Goal: Task Accomplishment & Management: Use online tool/utility

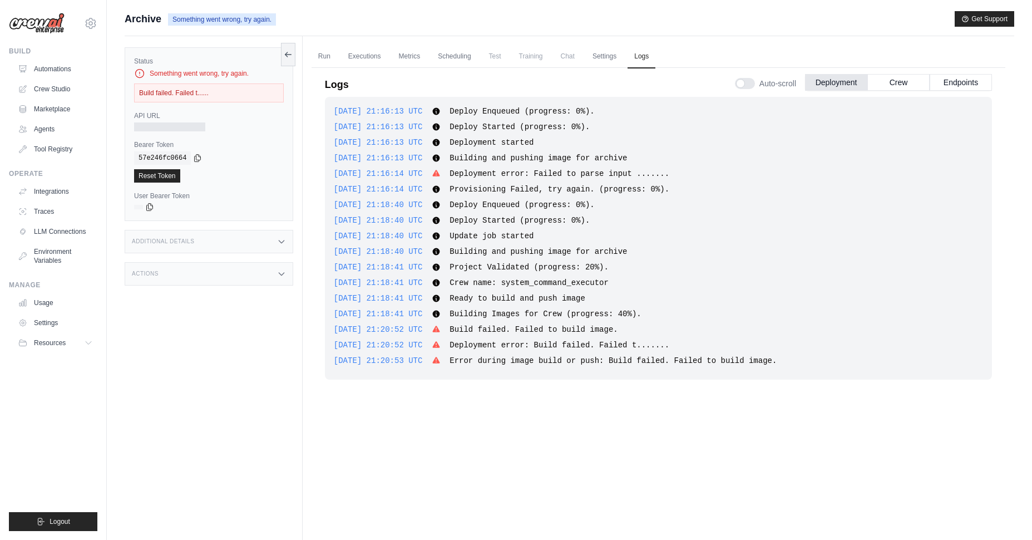
scroll to position [33, 0]
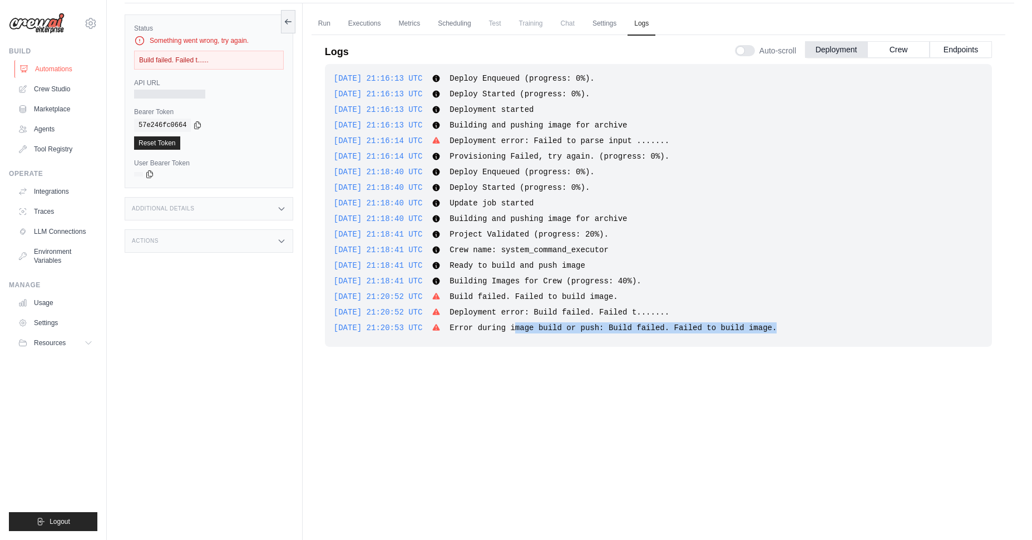
click at [38, 70] on link "Automations" at bounding box center [56, 69] width 84 height 18
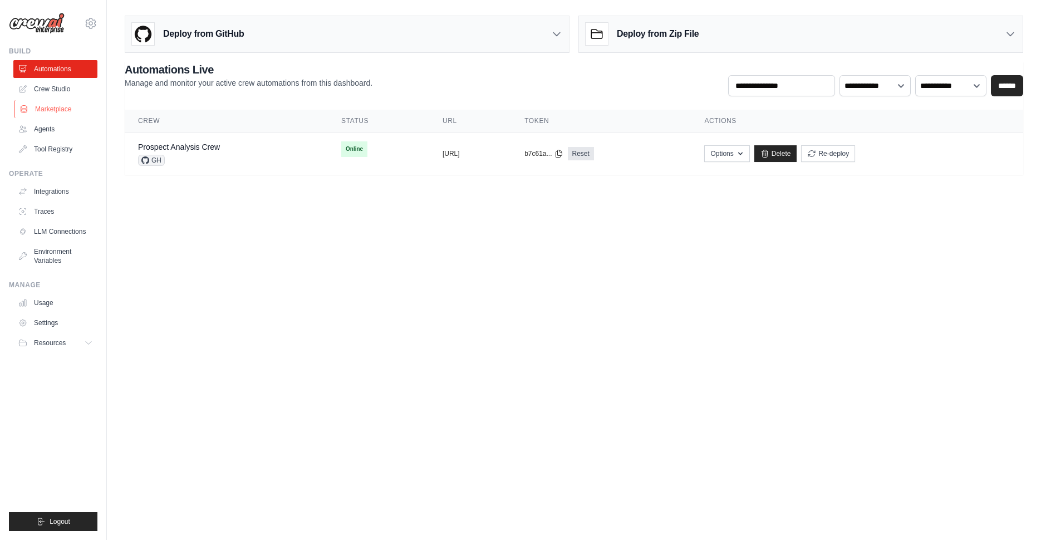
click at [70, 106] on link "Marketplace" at bounding box center [56, 109] width 84 height 18
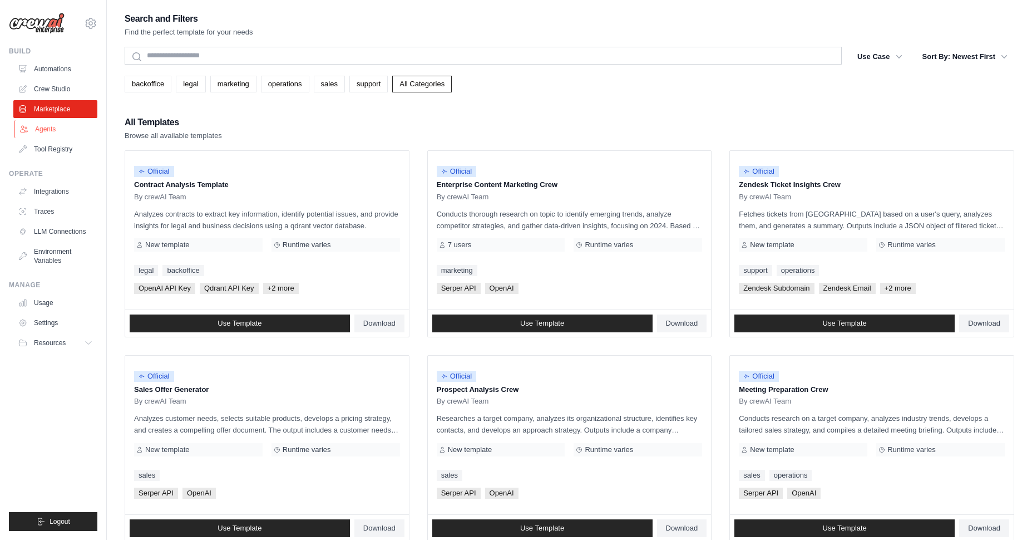
click at [61, 129] on link "Agents" at bounding box center [56, 129] width 84 height 18
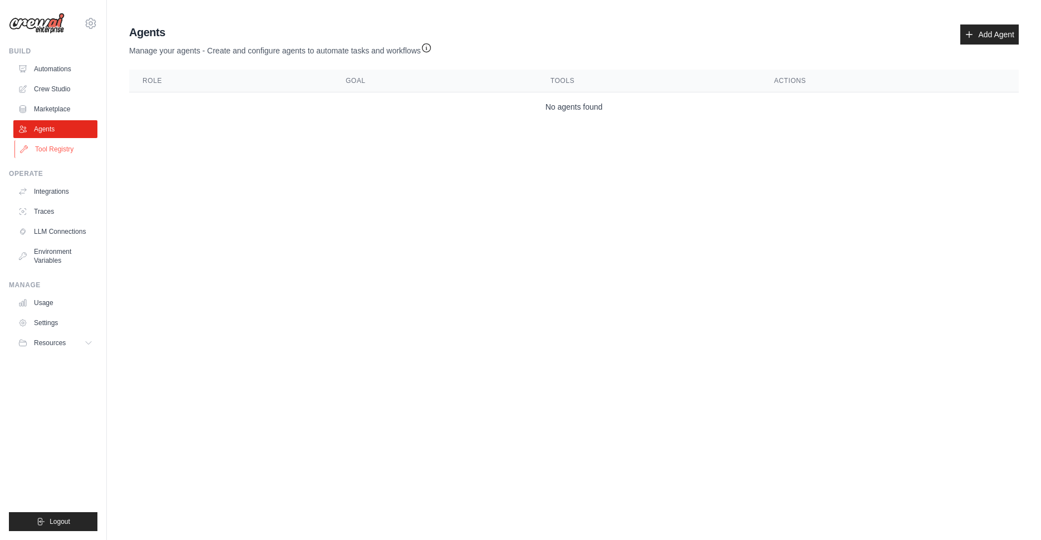
click at [50, 148] on link "Tool Registry" at bounding box center [56, 149] width 84 height 18
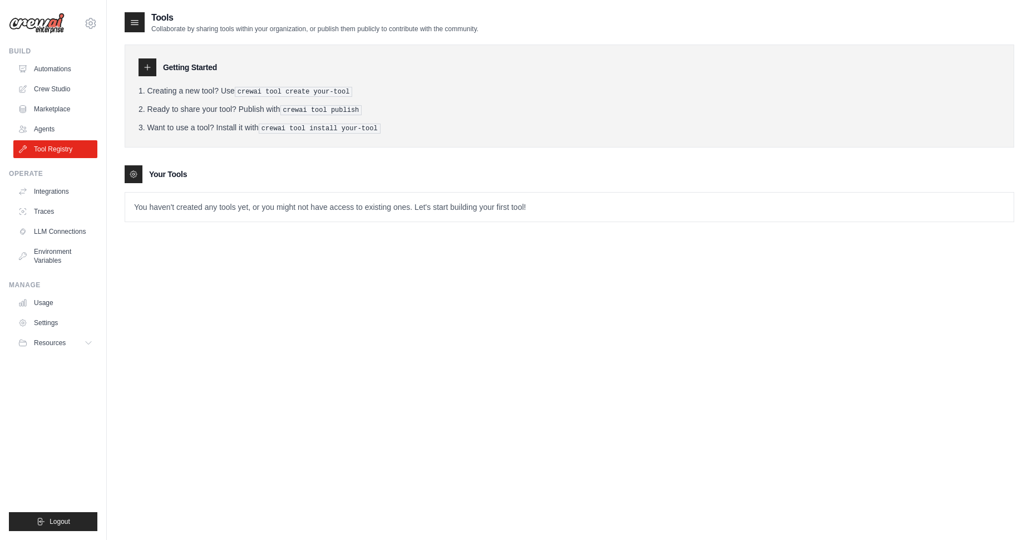
click at [50, 120] on ul "Automations Crew Studio Marketplace Agents Tool Registry" at bounding box center [55, 109] width 84 height 98
click at [53, 105] on link "Marketplace" at bounding box center [56, 109] width 84 height 18
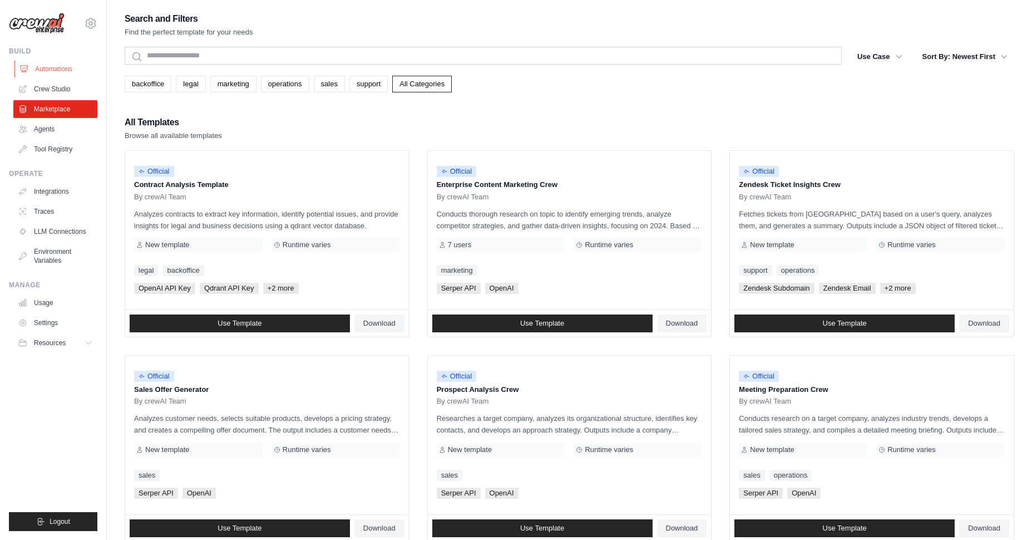
click at [44, 75] on link "Automations" at bounding box center [56, 69] width 84 height 18
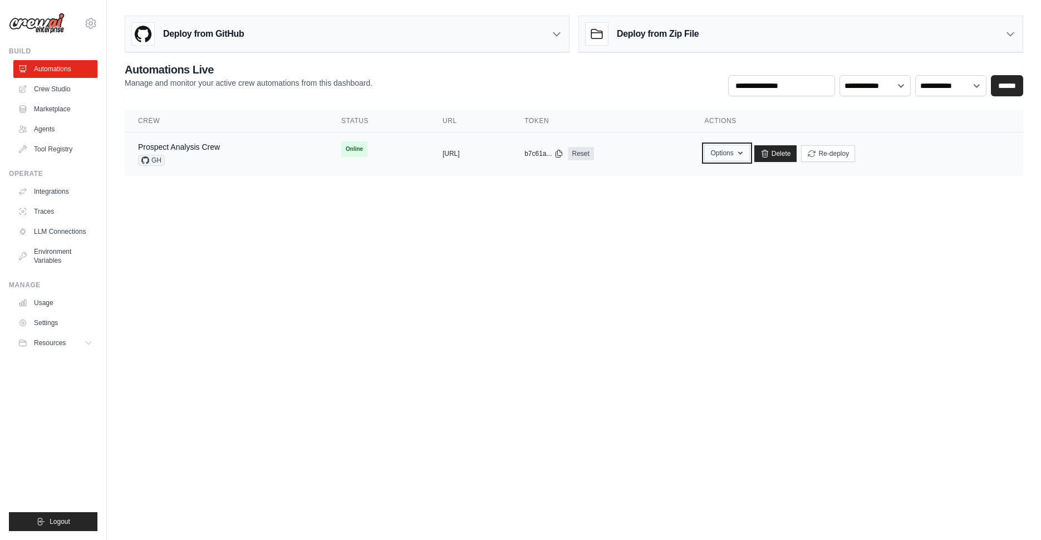
click at [749, 152] on button "Options" at bounding box center [726, 153] width 45 height 17
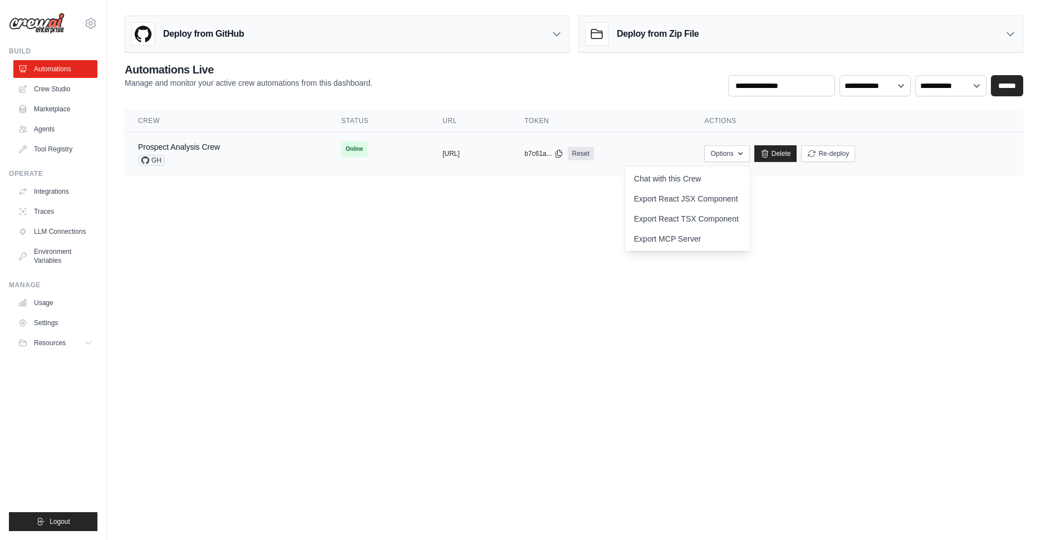
click at [159, 161] on span "GH" at bounding box center [151, 160] width 27 height 11
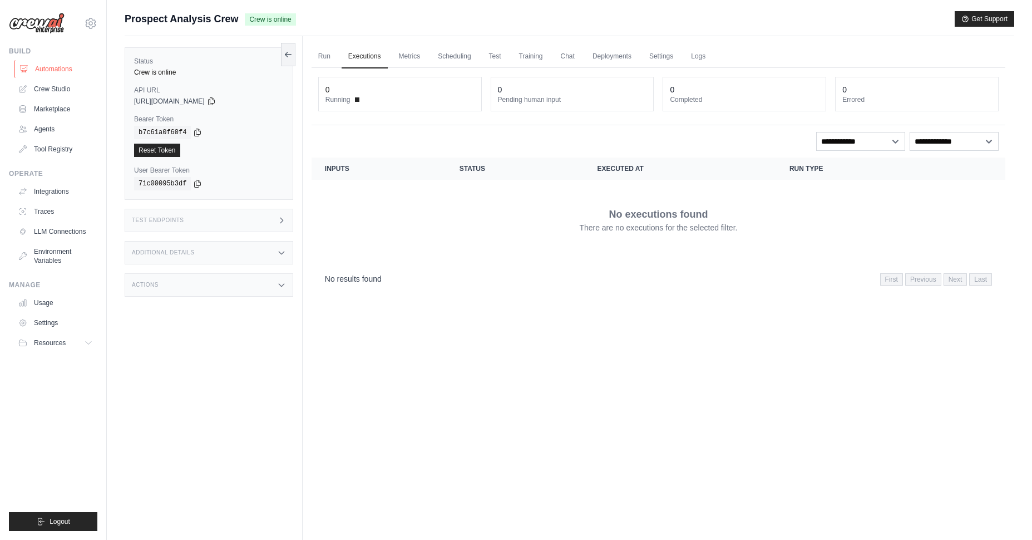
drag, startPoint x: 83, startPoint y: 66, endPoint x: 58, endPoint y: 66, distance: 24.5
click at [82, 66] on link "Automations" at bounding box center [56, 69] width 84 height 18
click at [58, 66] on link "Automations" at bounding box center [56, 69] width 84 height 18
click at [52, 72] on link "Automations" at bounding box center [56, 69] width 84 height 18
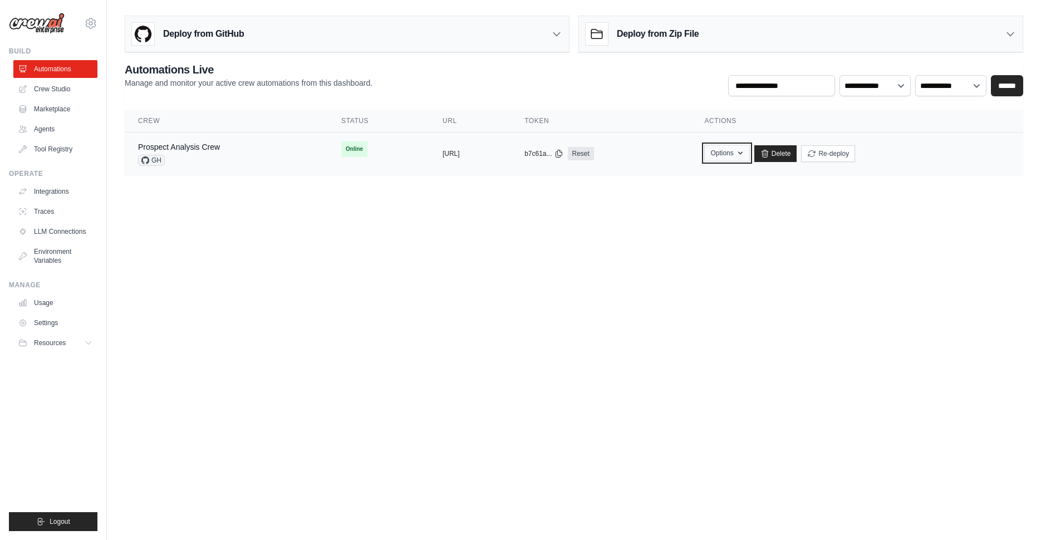
click at [749, 154] on button "Options" at bounding box center [726, 153] width 45 height 17
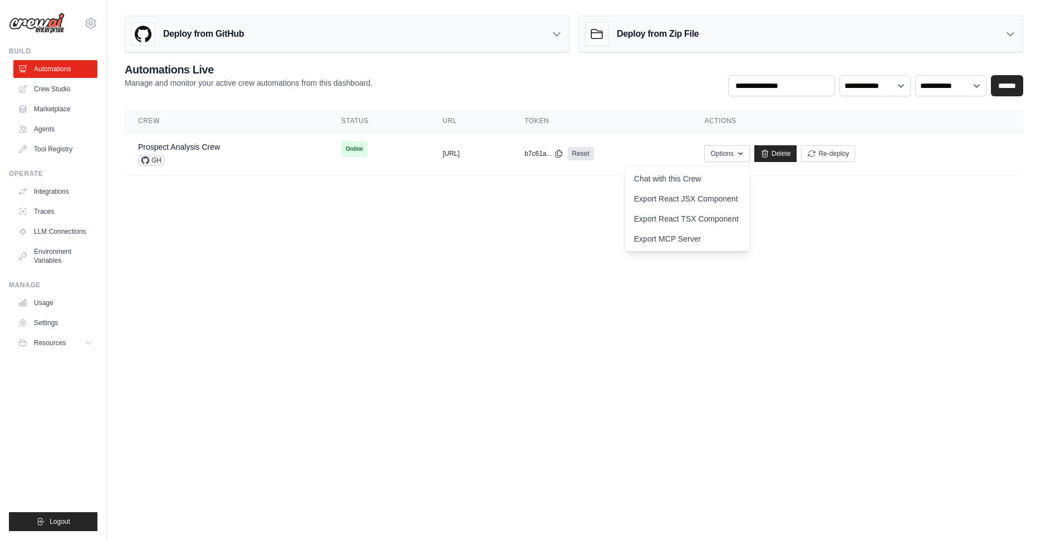
click at [882, 194] on main "Deploy from GitHub Deploy your project directly from GitHub. Select a repositor…" at bounding box center [574, 99] width 934 height 199
click at [895, 197] on main "Deploy from GitHub Deploy your project directly from GitHub. Select a repositor…" at bounding box center [574, 99] width 934 height 199
click at [805, 263] on body "a@[DOMAIN_NAME] Settings Build Automations Crew Studio" at bounding box center [520, 270] width 1041 height 540
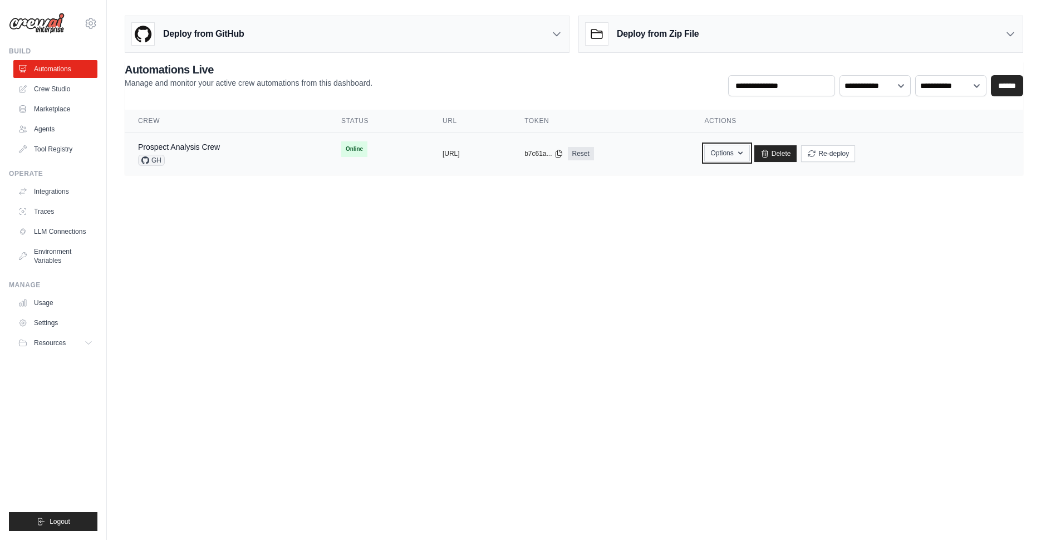
click at [749, 155] on button "Options" at bounding box center [726, 153] width 45 height 17
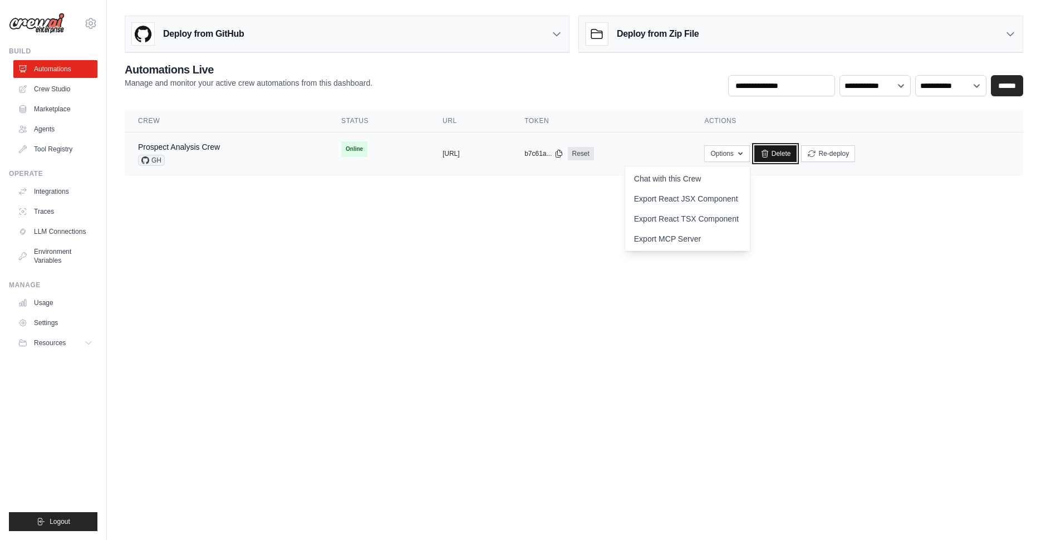
click at [797, 151] on link "Delete" at bounding box center [775, 153] width 43 height 17
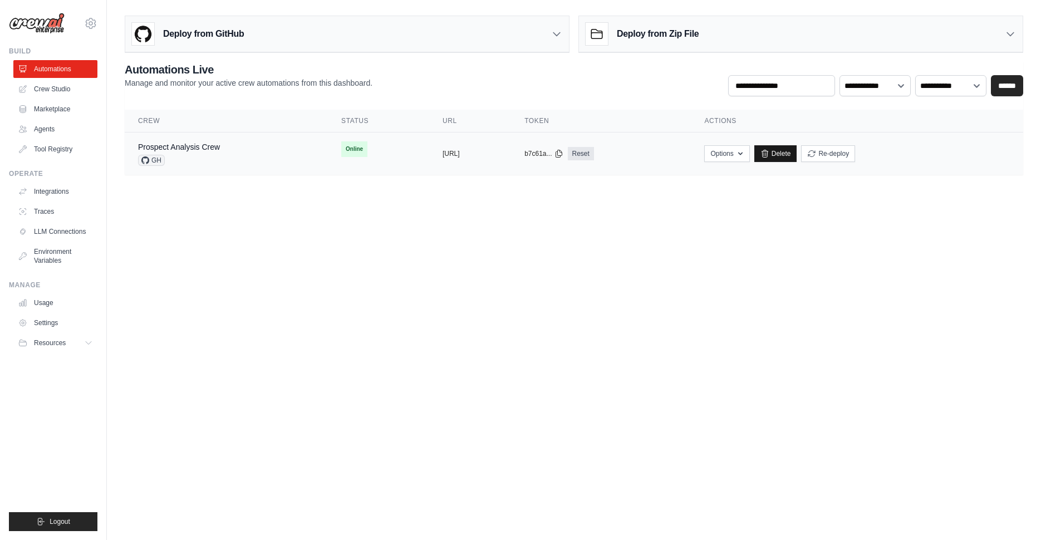
click at [581, 294] on body "a@[DOMAIN_NAME] Settings Build Automations Crew Studio" at bounding box center [520, 270] width 1041 height 540
click at [797, 157] on link "Delete" at bounding box center [775, 153] width 43 height 17
click at [716, 32] on div "Deploy from Zip File" at bounding box center [801, 34] width 444 height 36
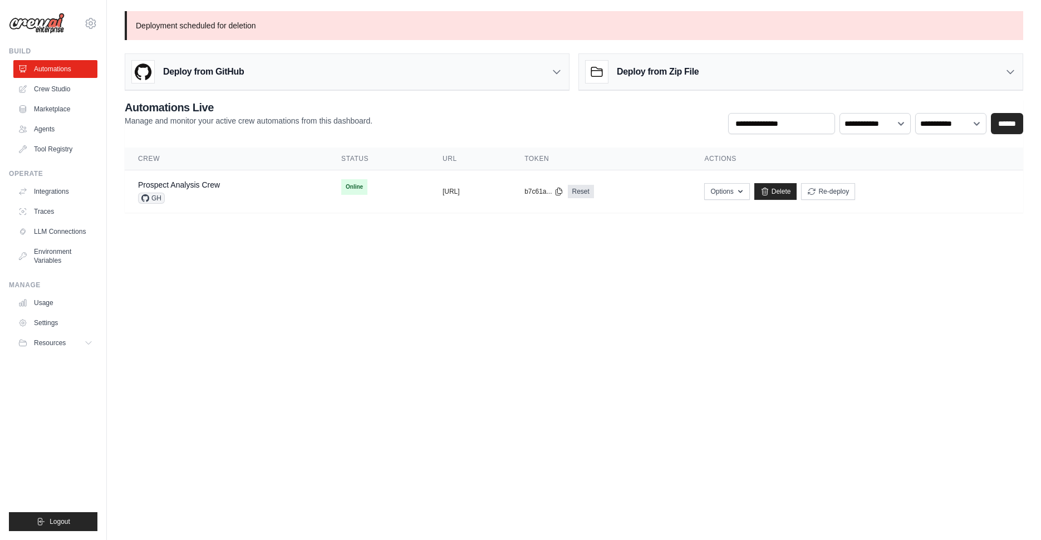
click at [692, 73] on h3 "Deploy from Zip File" at bounding box center [658, 71] width 82 height 13
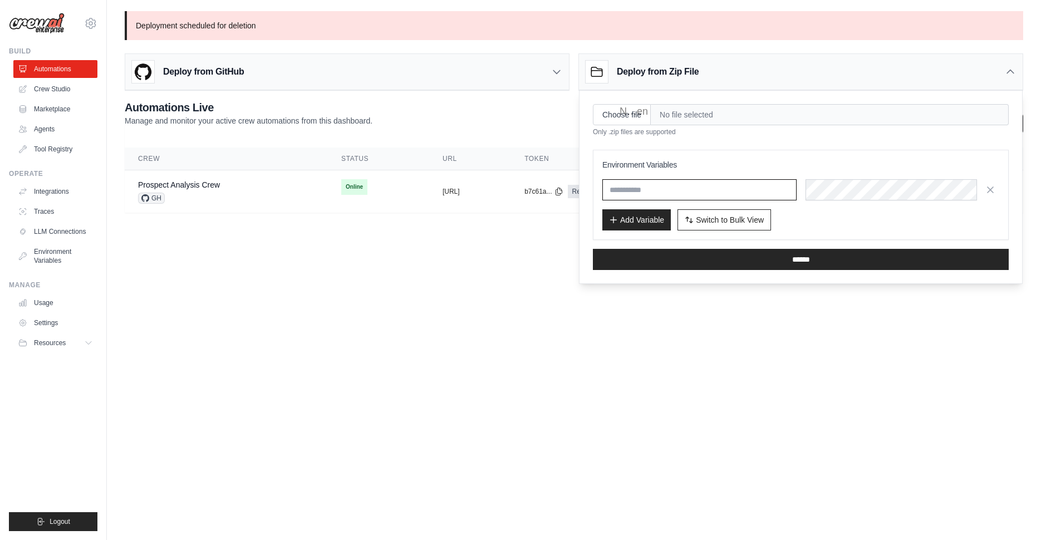
click at [653, 196] on input "text" at bounding box center [699, 189] width 194 height 21
type input "**********"
click at [856, 183] on div at bounding box center [902, 189] width 194 height 21
click at [792, 215] on div "Add Variable Switch to Bulk View Switch to Table View" at bounding box center [800, 219] width 397 height 21
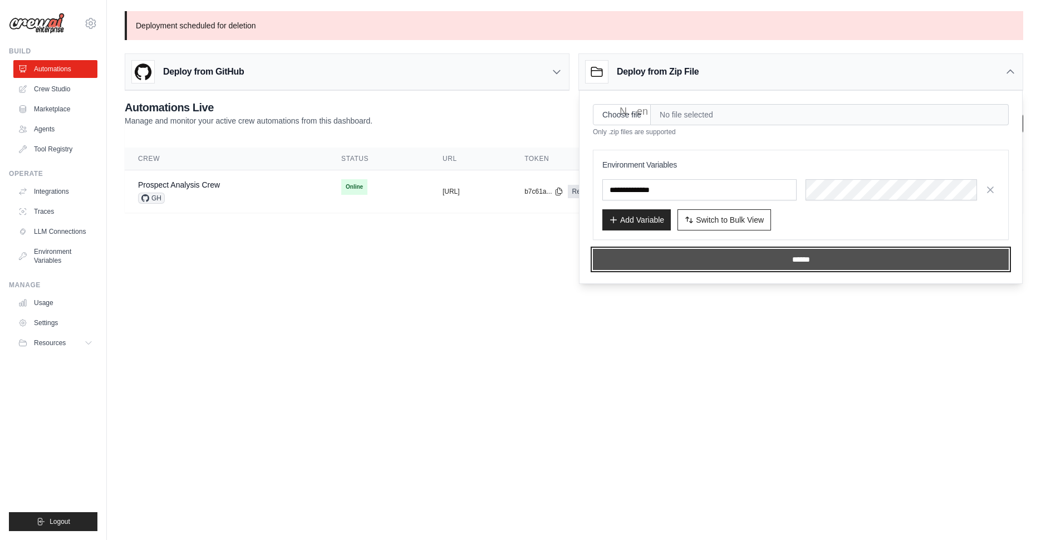
click at [811, 254] on input "******" at bounding box center [801, 259] width 416 height 21
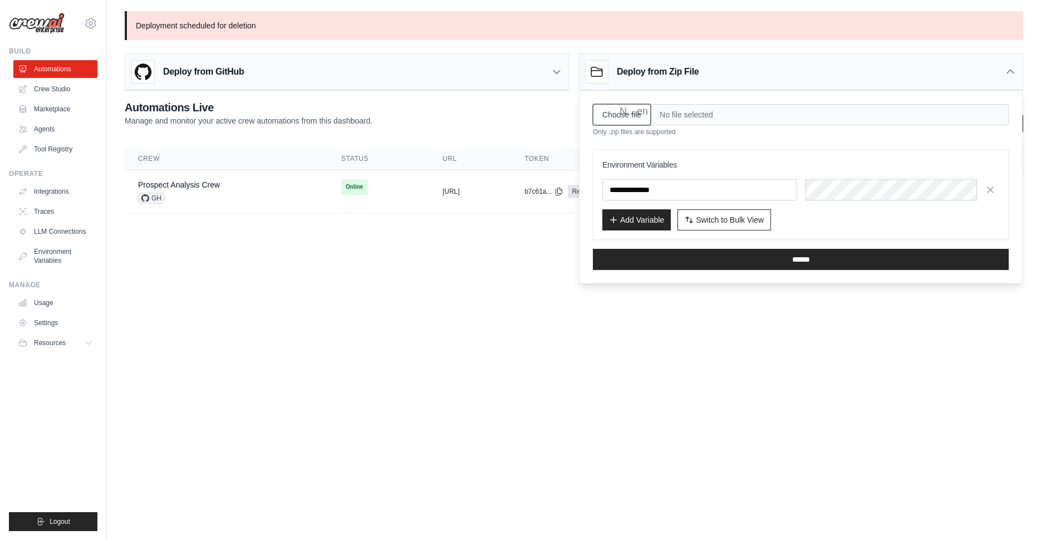
click at [628, 112] on input "Choose file" at bounding box center [622, 114] width 58 height 21
type input "**********"
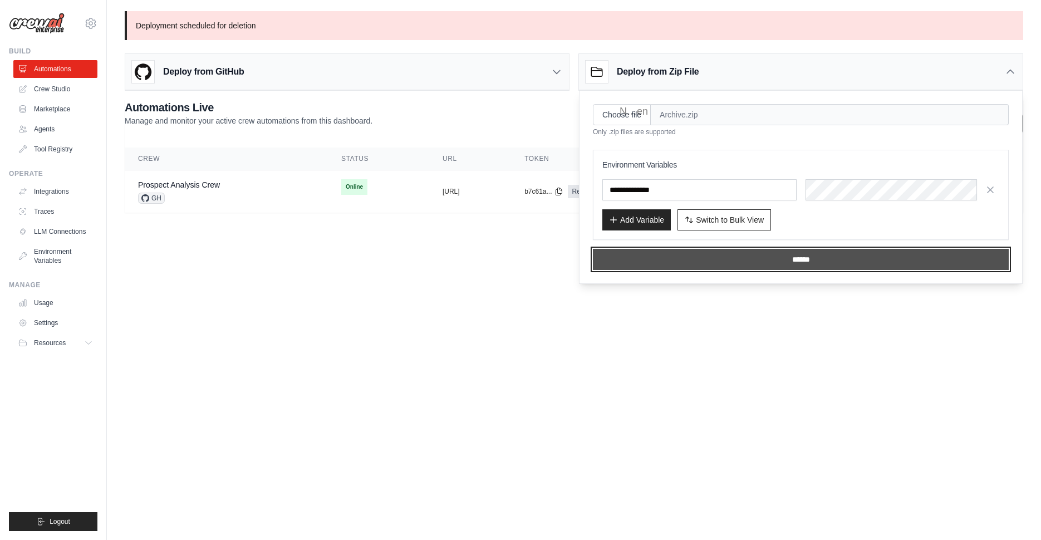
click at [759, 267] on input "******" at bounding box center [801, 259] width 416 height 21
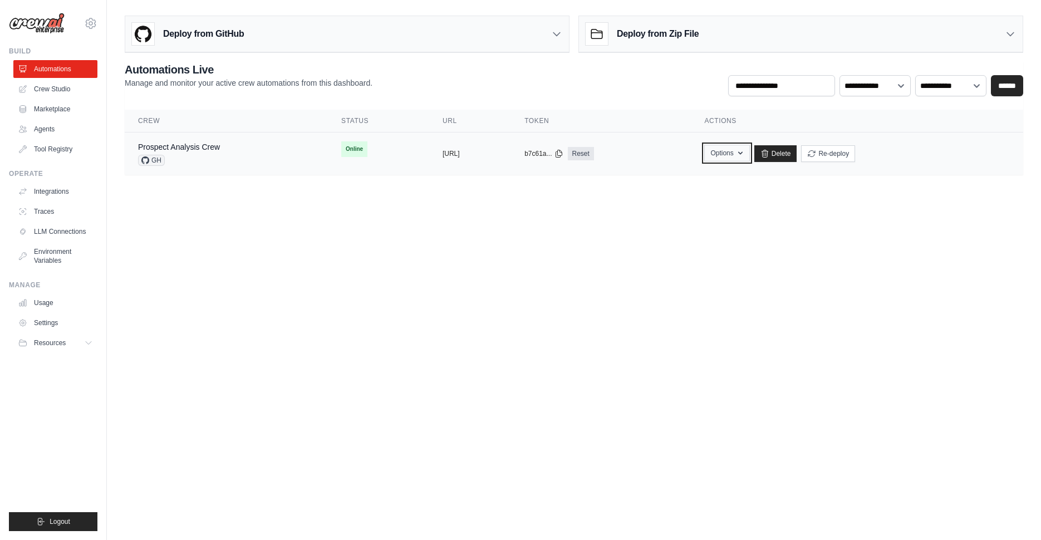
click at [742, 152] on icon "button" at bounding box center [740, 153] width 4 height 3
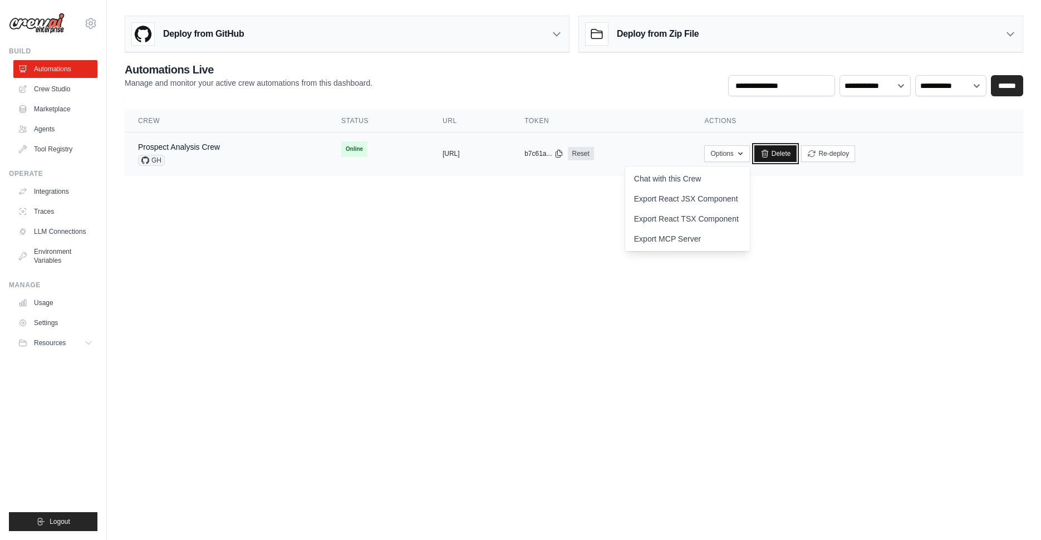
click at [797, 159] on link "Delete" at bounding box center [775, 153] width 43 height 17
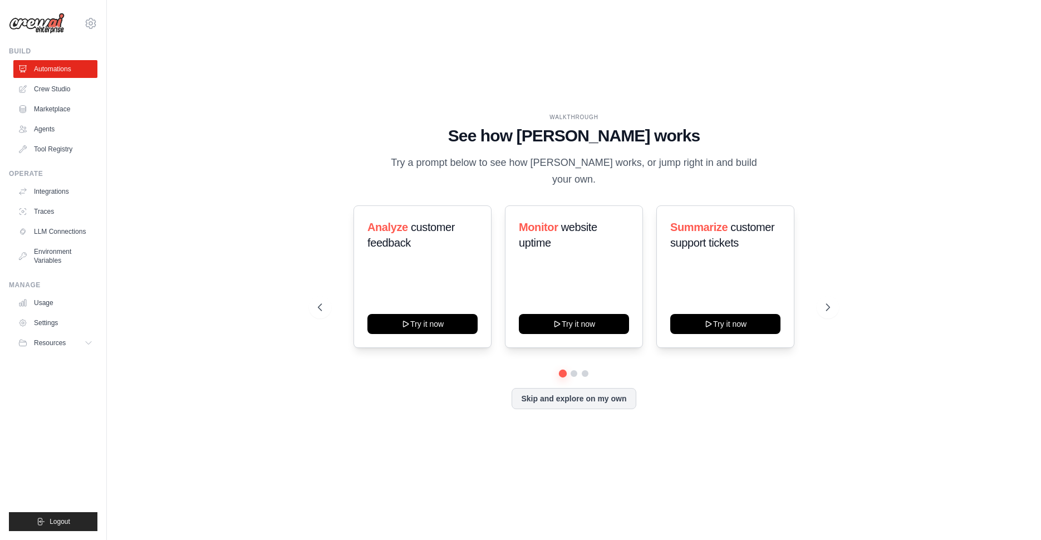
click at [577, 402] on div "WALKTHROUGH See how CrewAI works Try a prompt below to see how CrewAI works, or…" at bounding box center [573, 270] width 539 height 314
click at [585, 392] on button "Skip and explore on my own" at bounding box center [573, 397] width 124 height 21
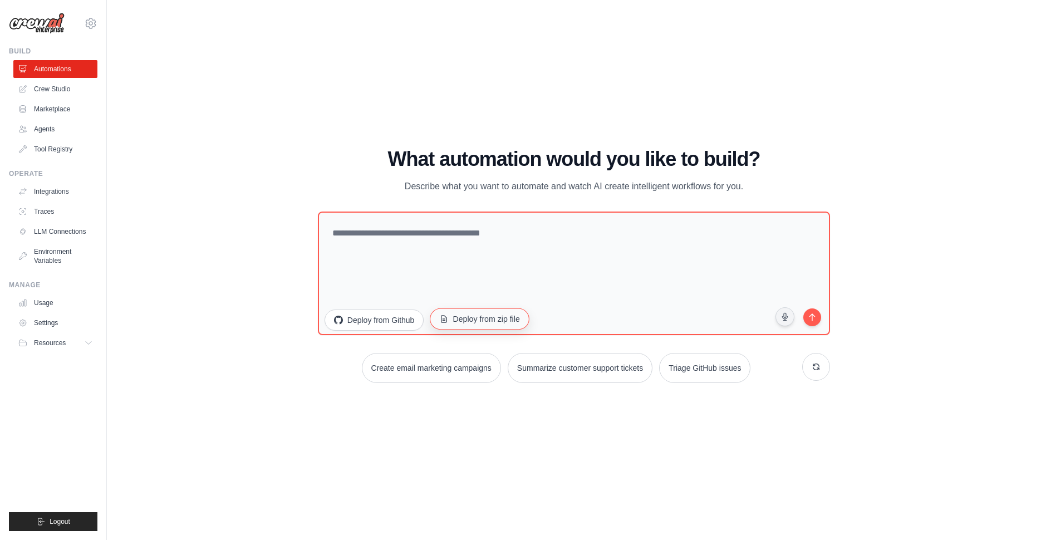
click at [485, 324] on button "Deploy from zip file" at bounding box center [480, 318] width 100 height 21
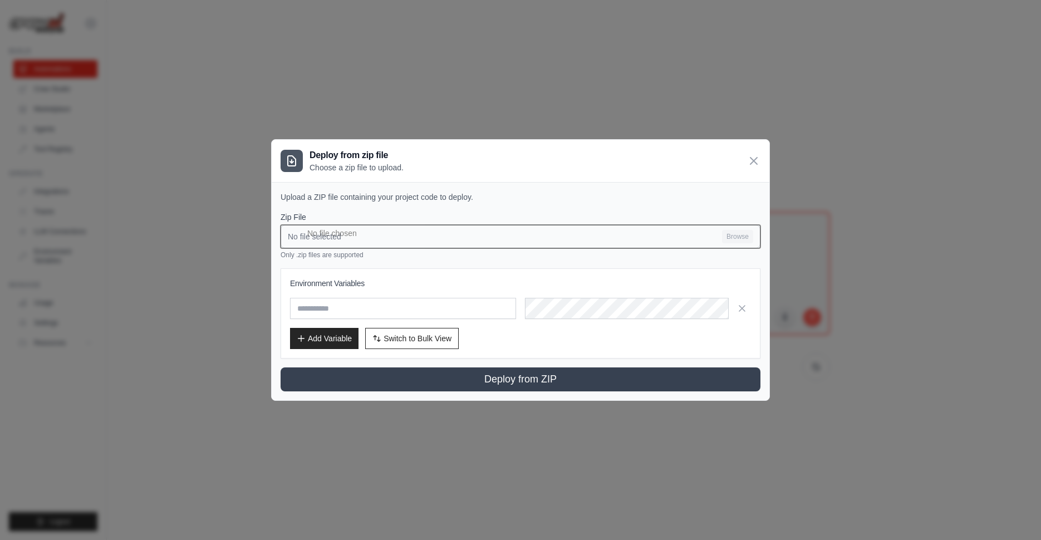
click at [729, 245] on input "No file selected Browse" at bounding box center [520, 236] width 480 height 23
type input "**********"
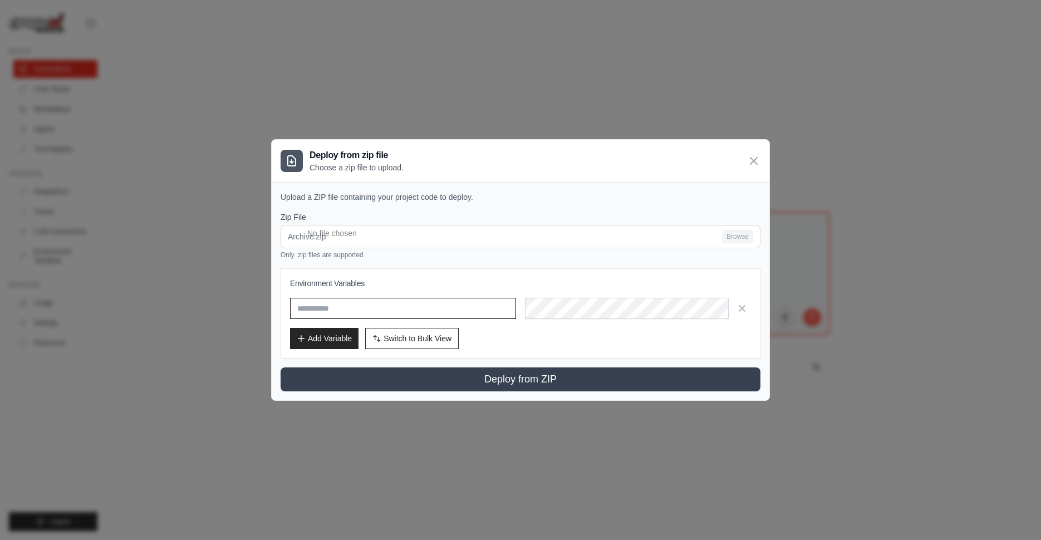
click at [368, 304] on input "text" at bounding box center [403, 308] width 226 height 21
click at [374, 309] on input "text" at bounding box center [403, 308] width 226 height 21
click at [513, 313] on input "**********" at bounding box center [403, 308] width 226 height 21
type input "**********"
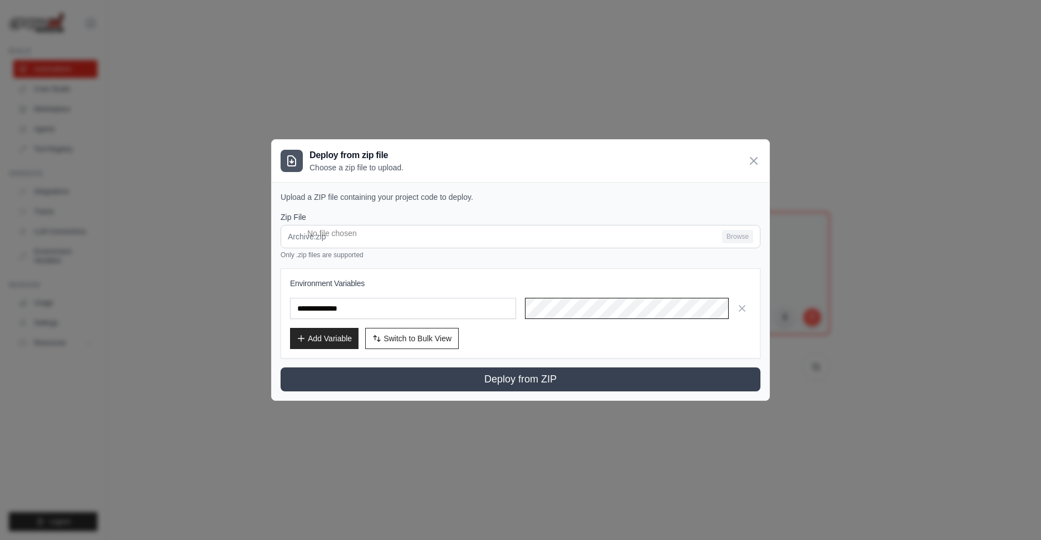
click at [561, 308] on div at bounding box center [638, 308] width 226 height 21
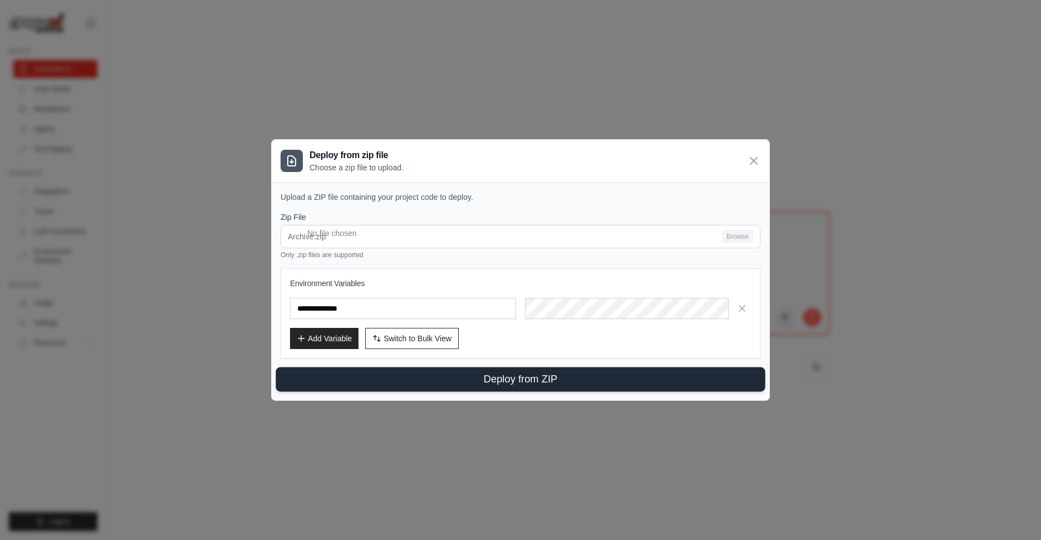
click at [553, 380] on button "Deploy from ZIP" at bounding box center [519, 379] width 489 height 24
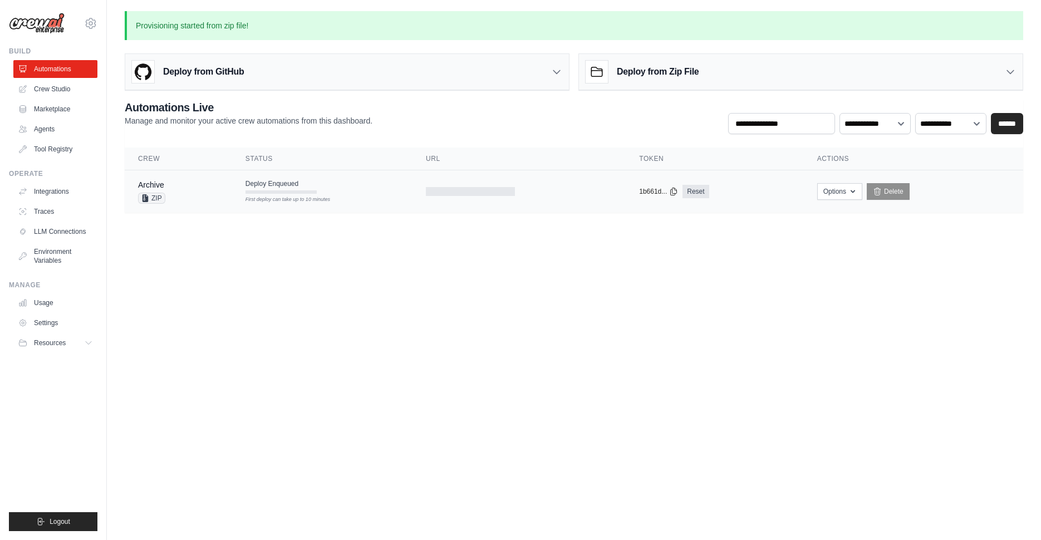
click at [374, 191] on td "Deploy Enqueued First deploy can take up to 10 minutes" at bounding box center [322, 186] width 180 height 32
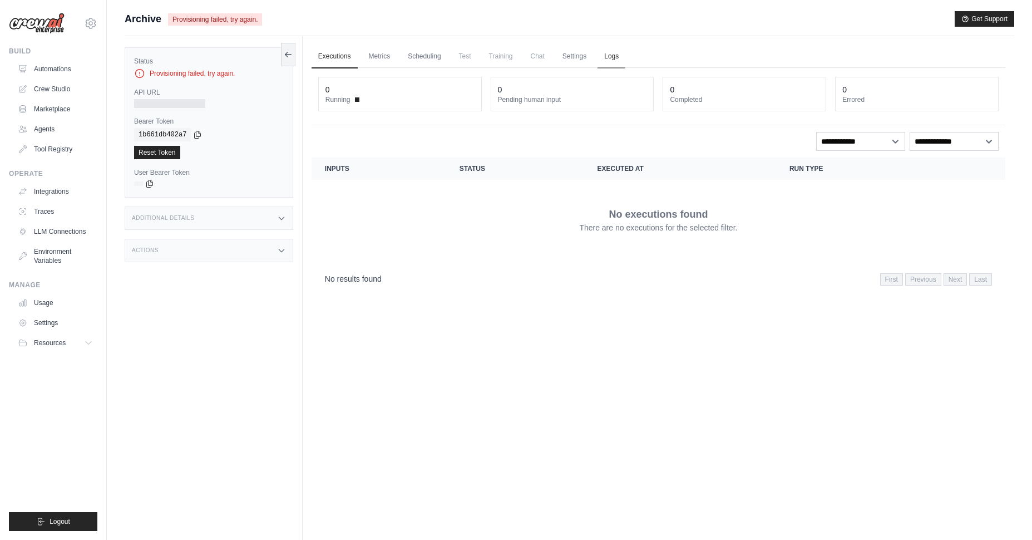
click at [616, 52] on link "Logs" at bounding box center [612, 56] width 28 height 23
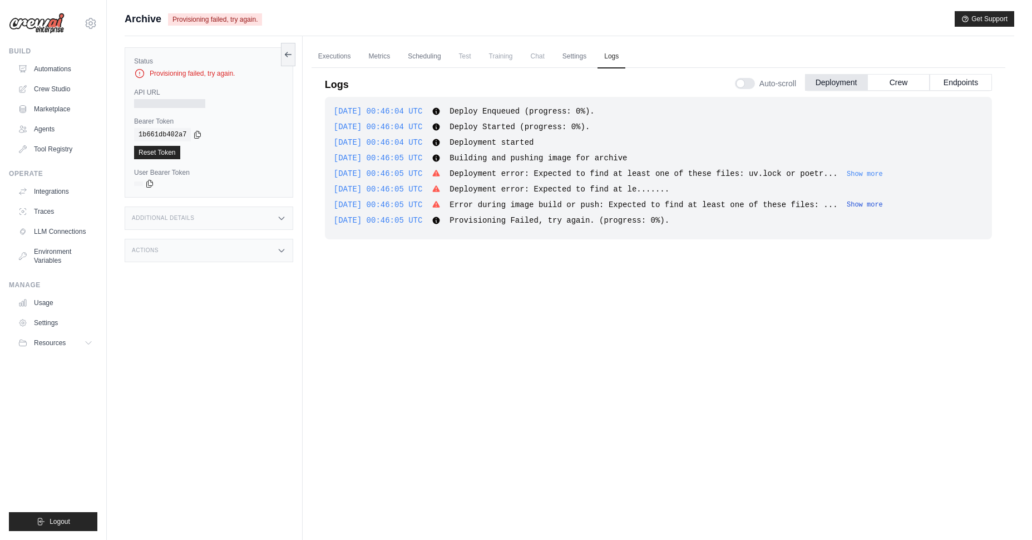
click at [883, 204] on button "Show more" at bounding box center [865, 204] width 36 height 9
click at [883, 173] on button "Show more" at bounding box center [865, 173] width 36 height 9
click at [333, 239] on div "[DATE] 00:46:04 UTC Deploy Enqueued (progress: 0%). Show more Show less [DATE] …" at bounding box center [658, 168] width 667 height 142
drag, startPoint x: 627, startPoint y: 205, endPoint x: 533, endPoint y: 206, distance: 94.1
click at [626, 205] on span "Error during image build or push: Expected to find at least one of these files:…" at bounding box center [688, 204] width 477 height 9
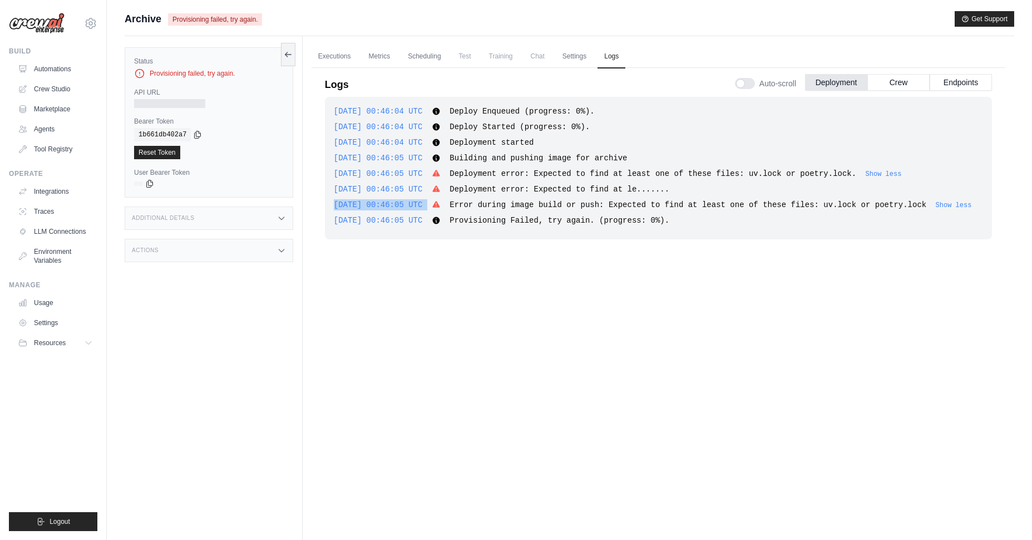
drag, startPoint x: 470, startPoint y: 206, endPoint x: 969, endPoint y: 199, distance: 499.3
click at [969, 199] on div "[DATE] 00:46:04 UTC Deploy Enqueued (progress: 0%). Show more Show less [DATE] …" at bounding box center [658, 168] width 667 height 142
drag, startPoint x: 969, startPoint y: 199, endPoint x: 965, endPoint y: 203, distance: 6.3
click at [969, 199] on div "[DATE] 00:46:04 UTC Deploy Enqueued (progress: 0%). Show more Show less [DATE] …" at bounding box center [658, 168] width 667 height 142
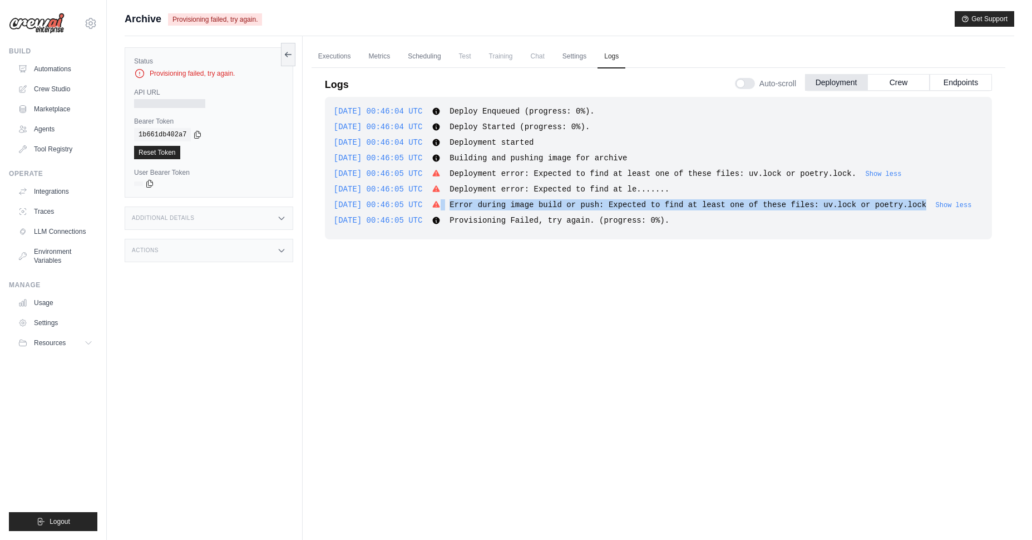
drag, startPoint x: 953, startPoint y: 205, endPoint x: 884, endPoint y: 206, distance: 69.0
click at [884, 206] on div "[DATE] 00:46:05 UTC Error during image build or push: Expected to find at least…" at bounding box center [658, 204] width 649 height 11
drag, startPoint x: 955, startPoint y: 205, endPoint x: 472, endPoint y: 206, distance: 483.1
click at [471, 206] on div "[DATE] 00:46:05 UTC Error during image build or push: Expected to find at least…" at bounding box center [658, 204] width 649 height 11
copy span "Error during image build or push: Expected to find at least one of these files:…"
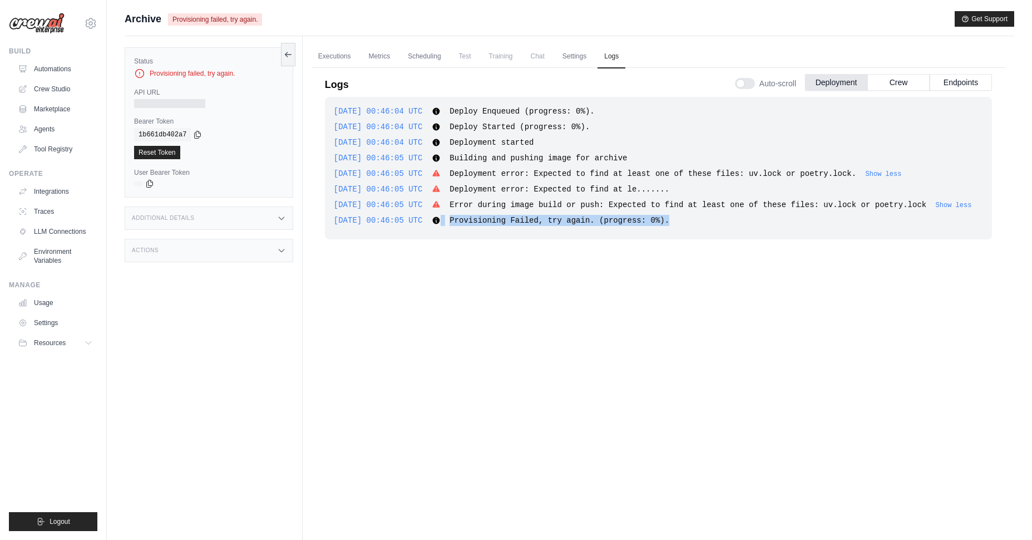
drag, startPoint x: 333, startPoint y: 109, endPoint x: 789, endPoint y: 243, distance: 475.0
click at [789, 239] on div "2025-08-31 00:46:04 UTC Deploy Enqueued (progress: 0%). Show more Show less 202…" at bounding box center [658, 168] width 667 height 142
copy div "Provisioning Failed, try again. (progress: 0%)."
click at [323, 59] on link "Executions" at bounding box center [335, 54] width 46 height 23
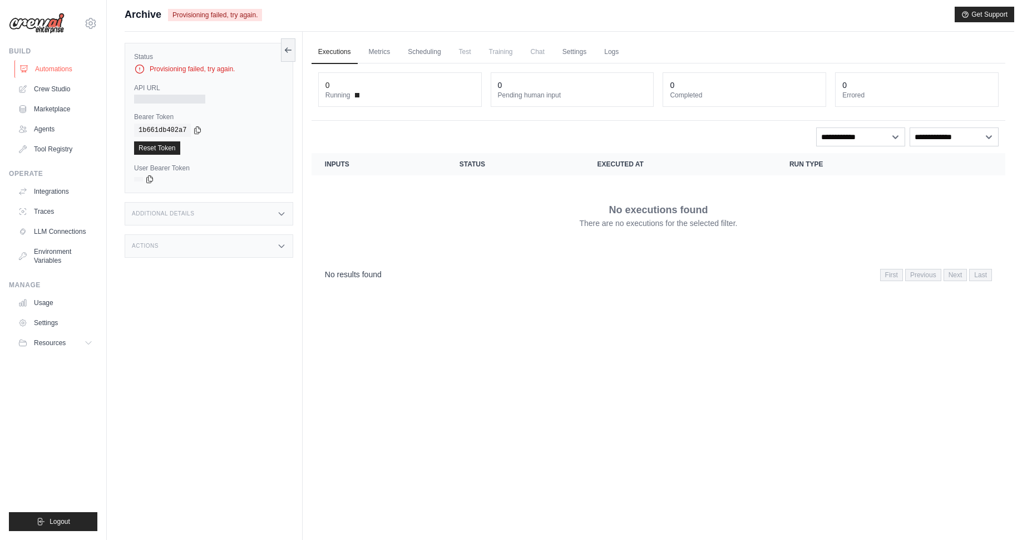
click at [62, 64] on link "Automations" at bounding box center [56, 69] width 84 height 18
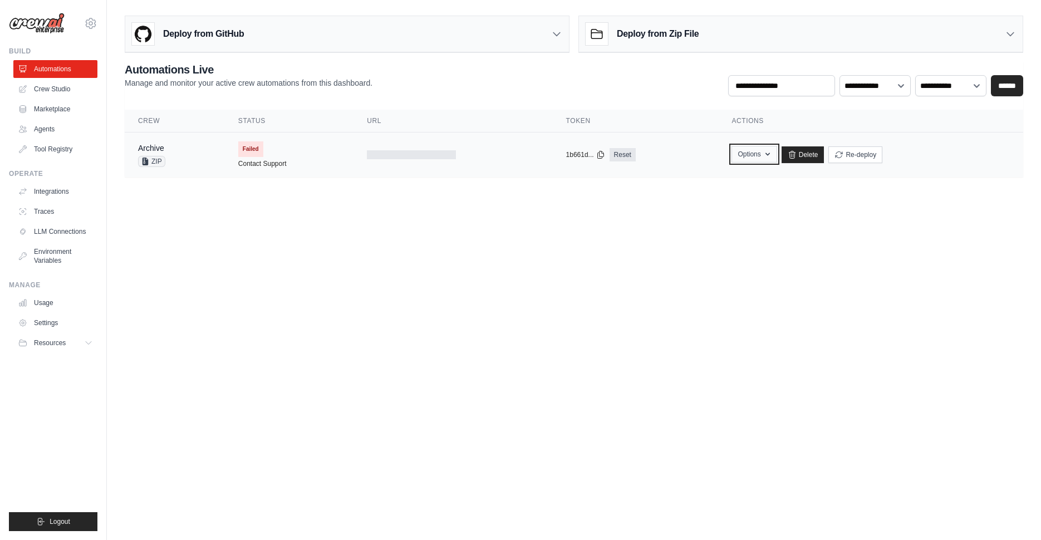
click at [741, 154] on button "Options" at bounding box center [753, 154] width 45 height 17
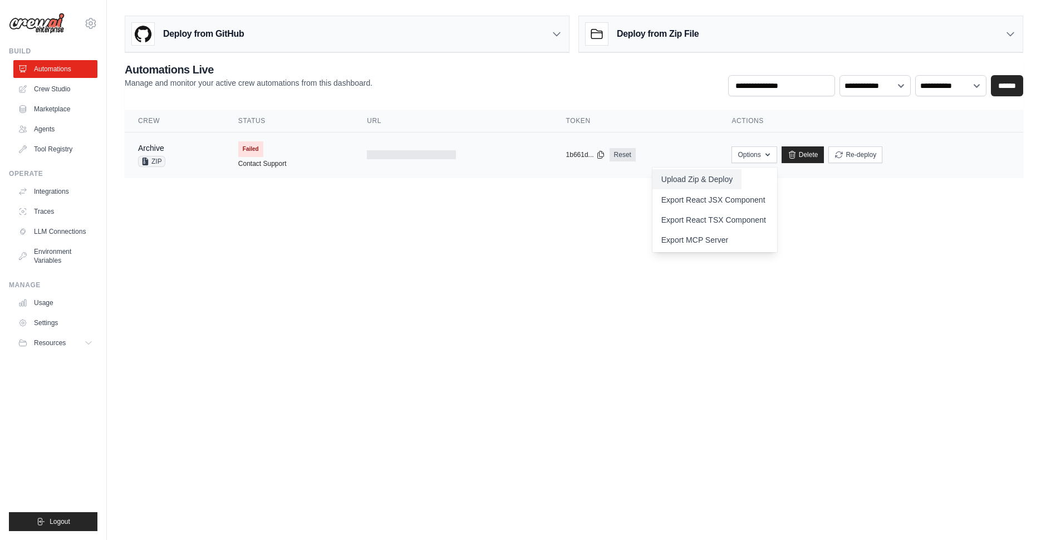
click at [728, 181] on button "Upload Zip & Deploy" at bounding box center [696, 179] width 89 height 20
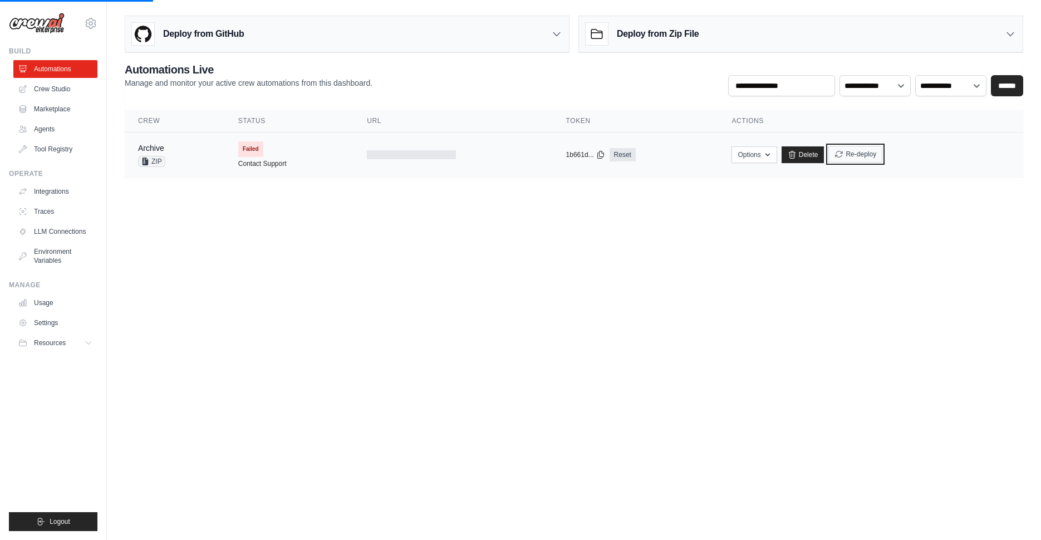
click at [859, 158] on button "Re-deploy" at bounding box center [855, 154] width 54 height 17
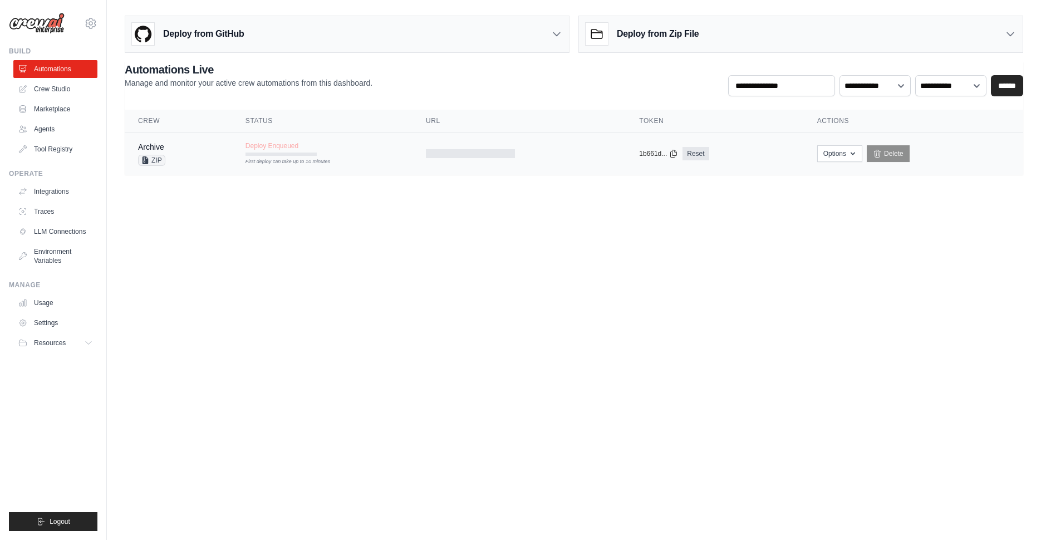
click at [568, 159] on td at bounding box center [518, 153] width 213 height 43
click at [297, 144] on span "Deploy Enqueued" at bounding box center [271, 145] width 53 height 9
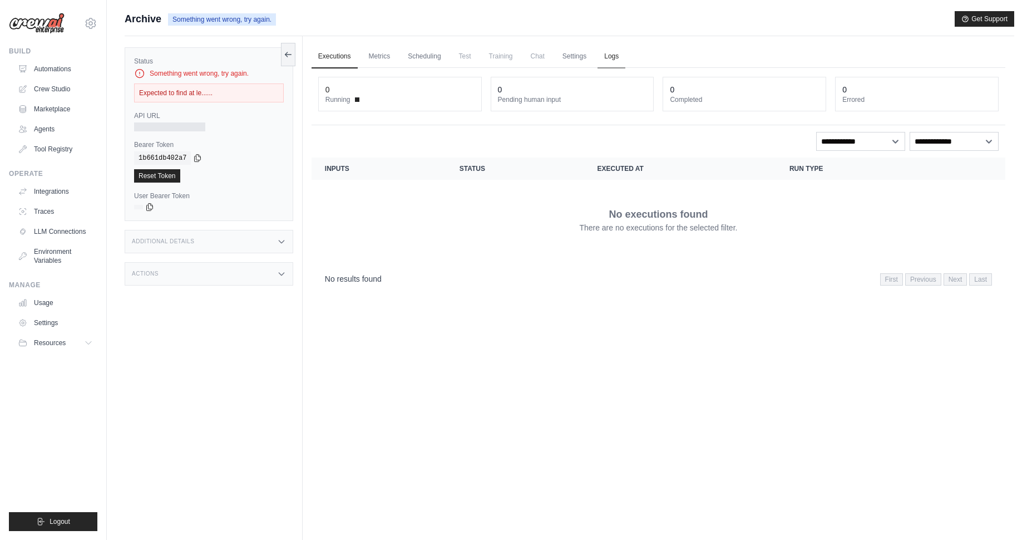
click at [617, 56] on link "Logs" at bounding box center [612, 56] width 28 height 23
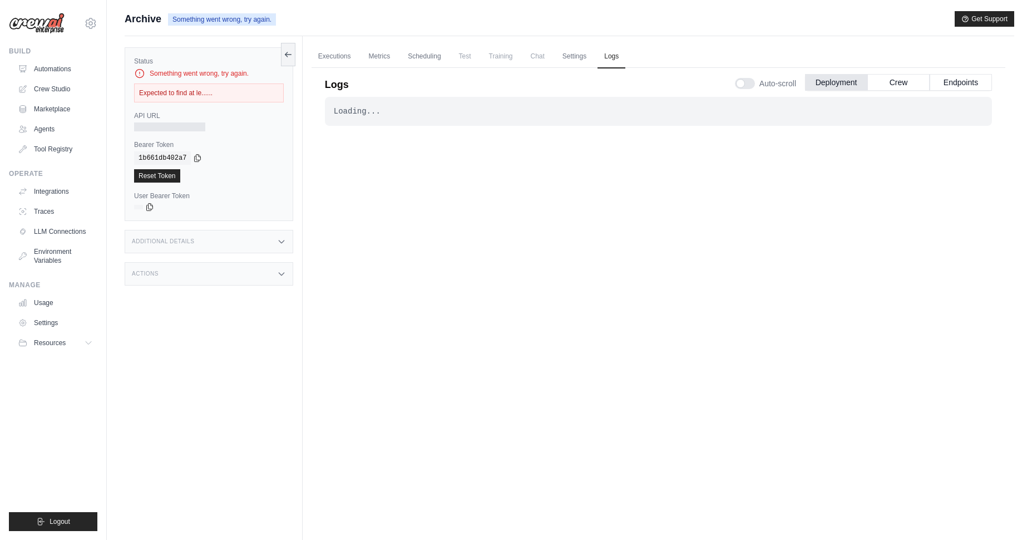
scroll to position [47, 0]
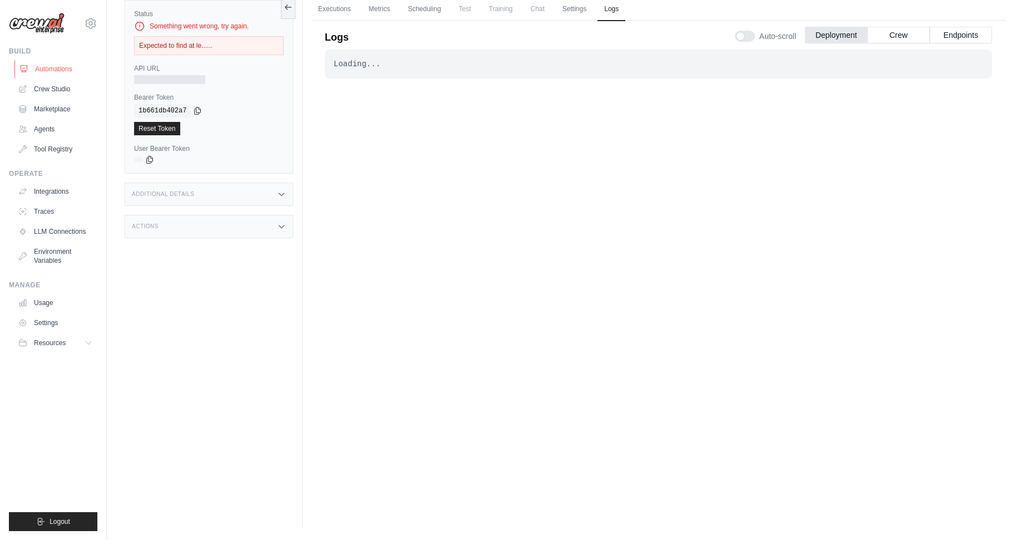
click at [60, 70] on link "Automations" at bounding box center [56, 69] width 84 height 18
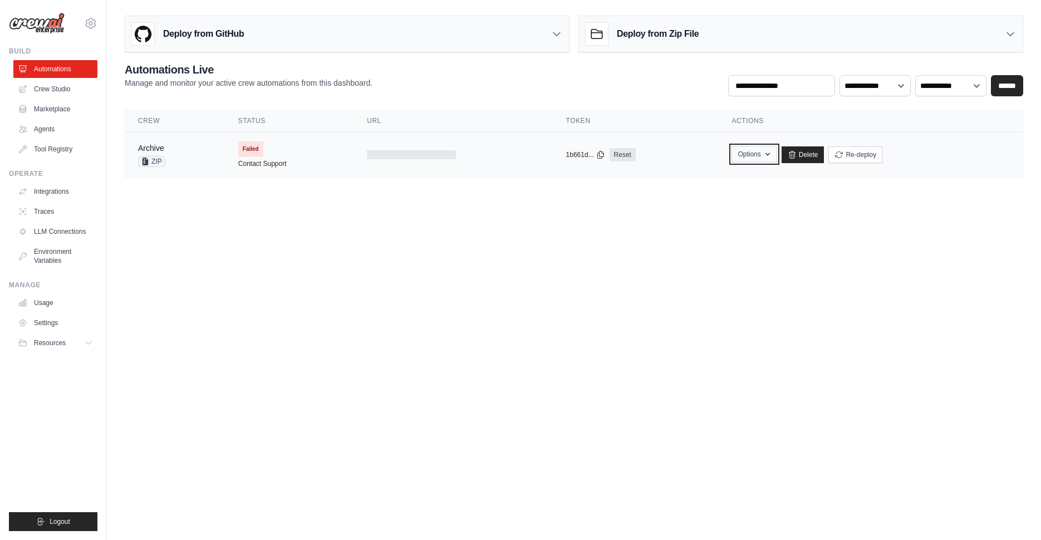
click at [731, 150] on button "Options" at bounding box center [753, 154] width 45 height 17
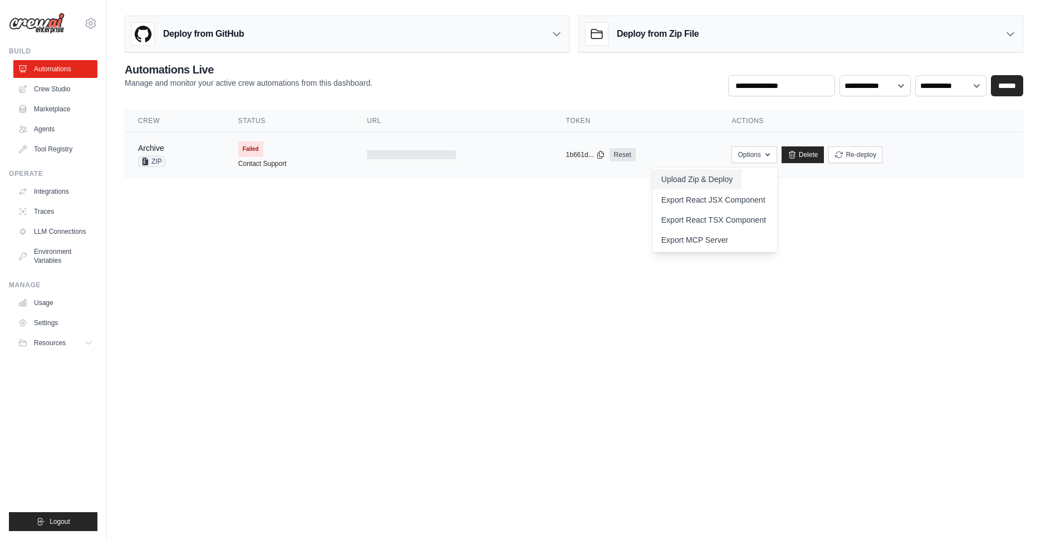
click at [708, 178] on button "Upload Zip & Deploy" at bounding box center [696, 179] width 89 height 20
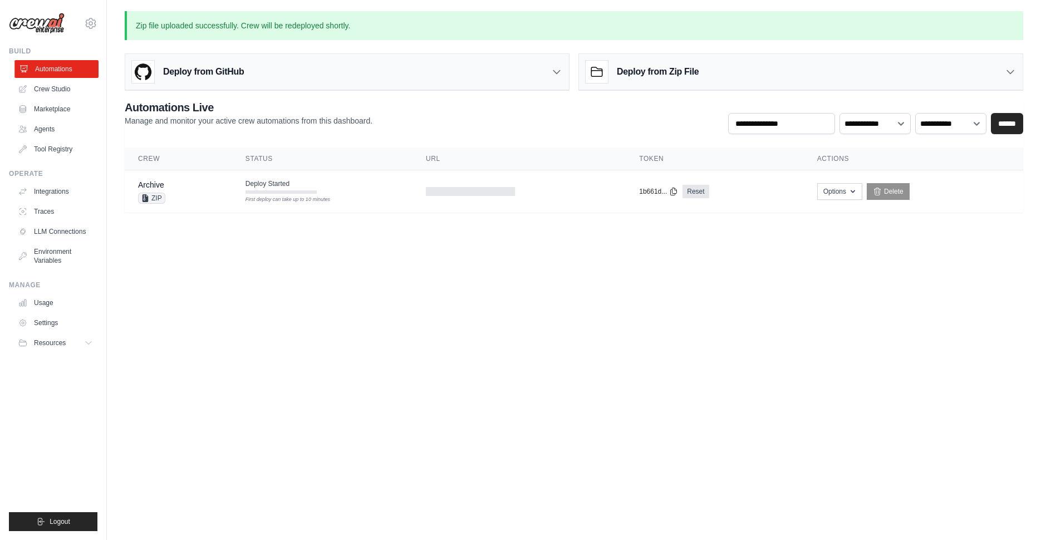
click at [38, 68] on link "Automations" at bounding box center [56, 69] width 84 height 18
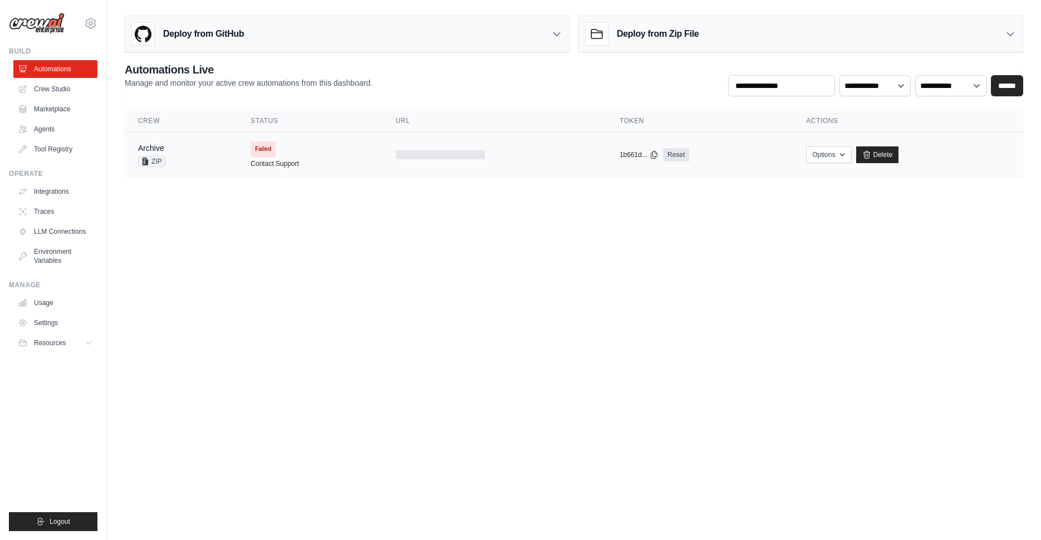
click at [330, 147] on td "Failed Contact Support" at bounding box center [309, 154] width 145 height 45
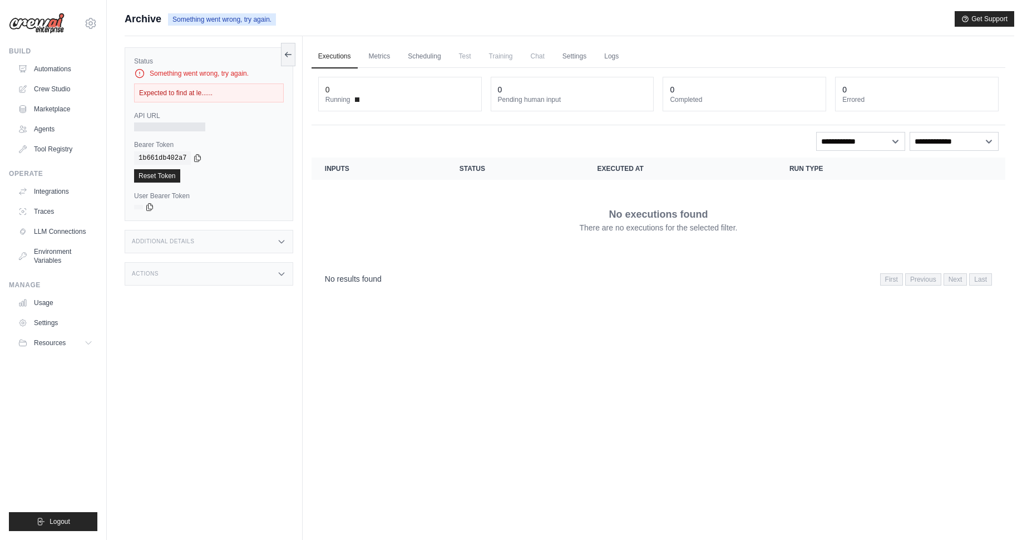
click at [557, 334] on div "Executions Metrics Scheduling Test Training Chat Settings Logs 0 Running 0 Pend…" at bounding box center [659, 306] width 712 height 540
click at [609, 53] on link "Logs" at bounding box center [612, 56] width 28 height 23
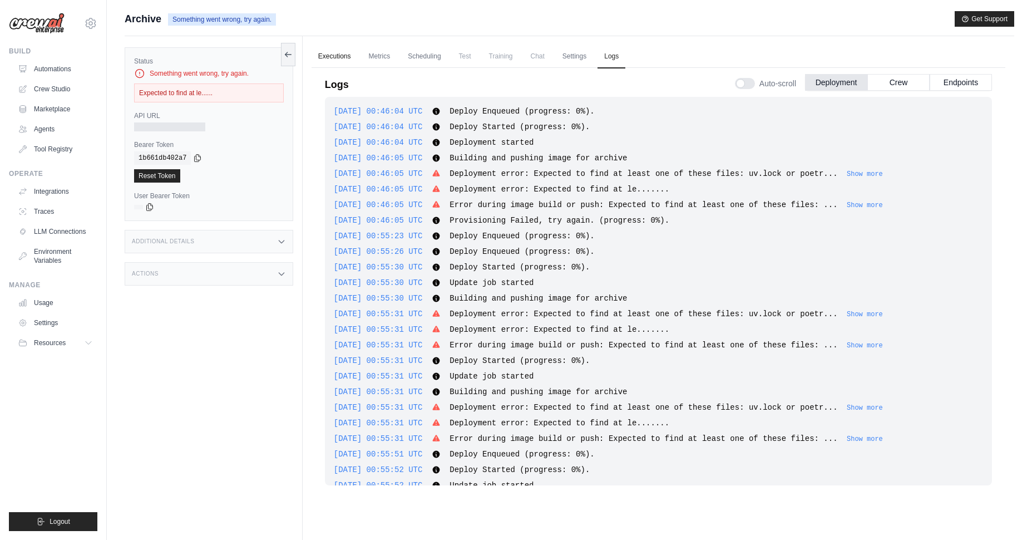
scroll to position [2, 0]
click at [327, 55] on link "Executions" at bounding box center [335, 54] width 46 height 23
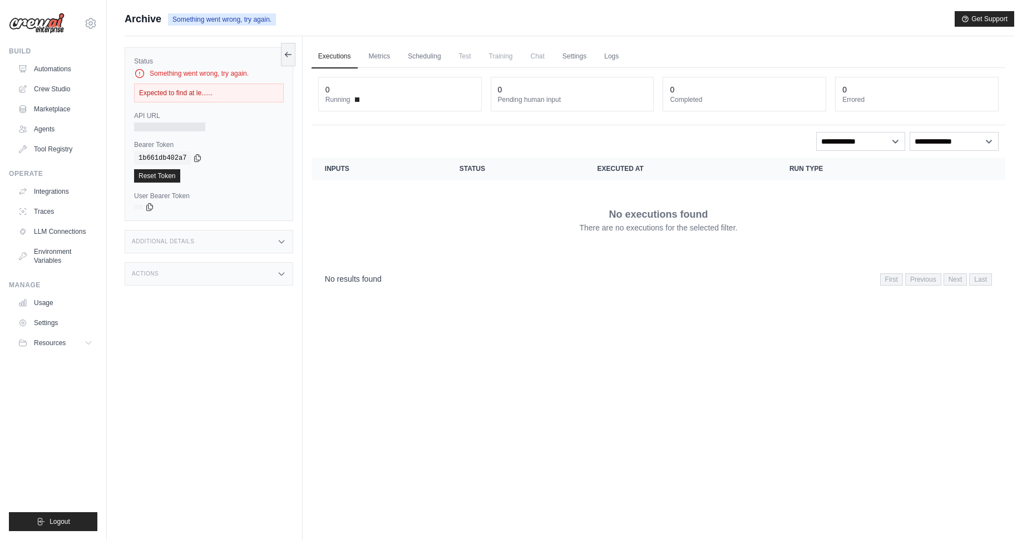
click at [151, 18] on span "Archive" at bounding box center [143, 19] width 37 height 16
click at [38, 63] on link "Automations" at bounding box center [56, 69] width 84 height 18
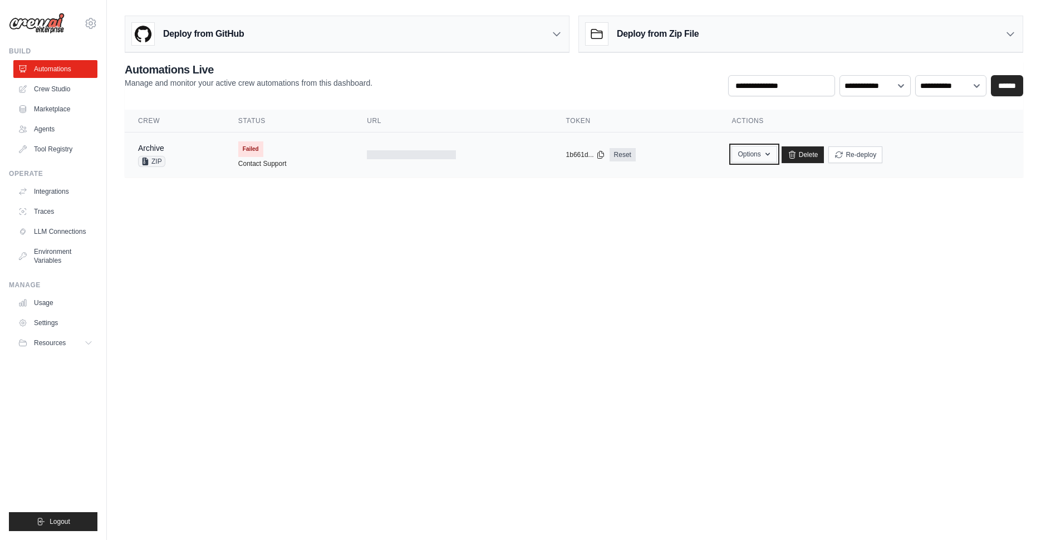
click at [754, 154] on button "Options" at bounding box center [753, 154] width 45 height 17
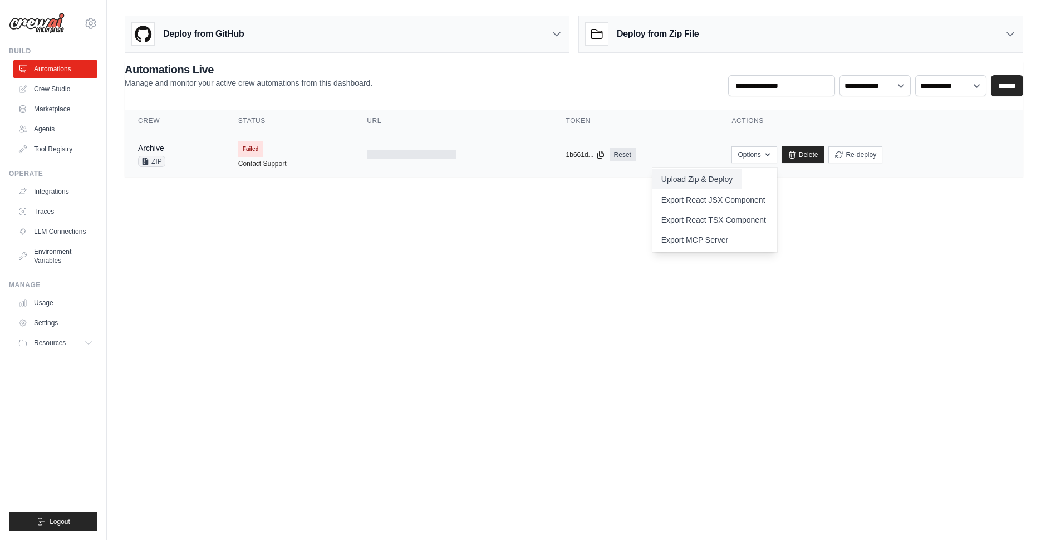
click at [666, 179] on button "Upload Zip & Deploy" at bounding box center [696, 179] width 89 height 20
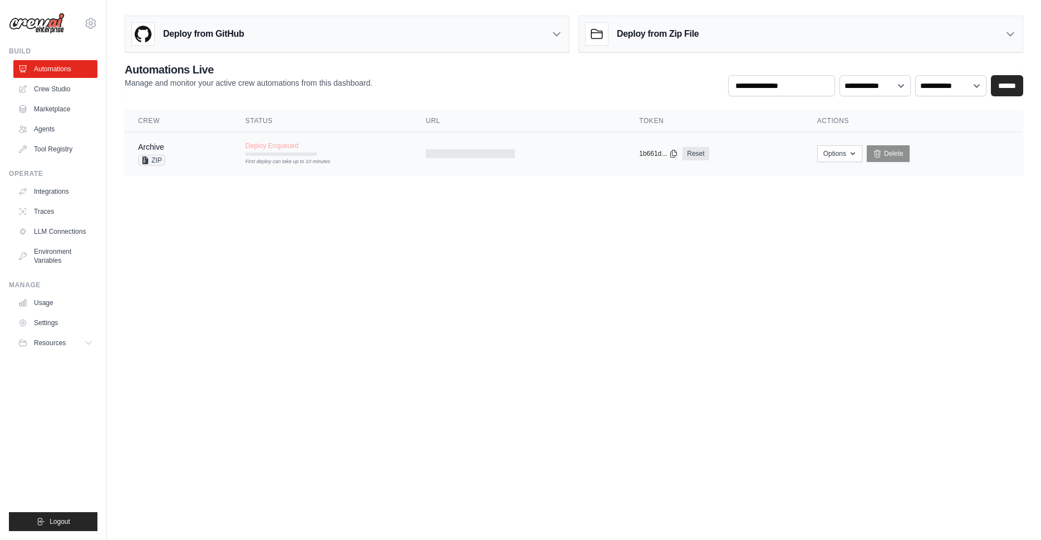
click at [574, 147] on td at bounding box center [518, 153] width 213 height 43
click at [357, 150] on td "Deploy Enqueued First deploy can take up to 10 minutes" at bounding box center [322, 148] width 180 height 32
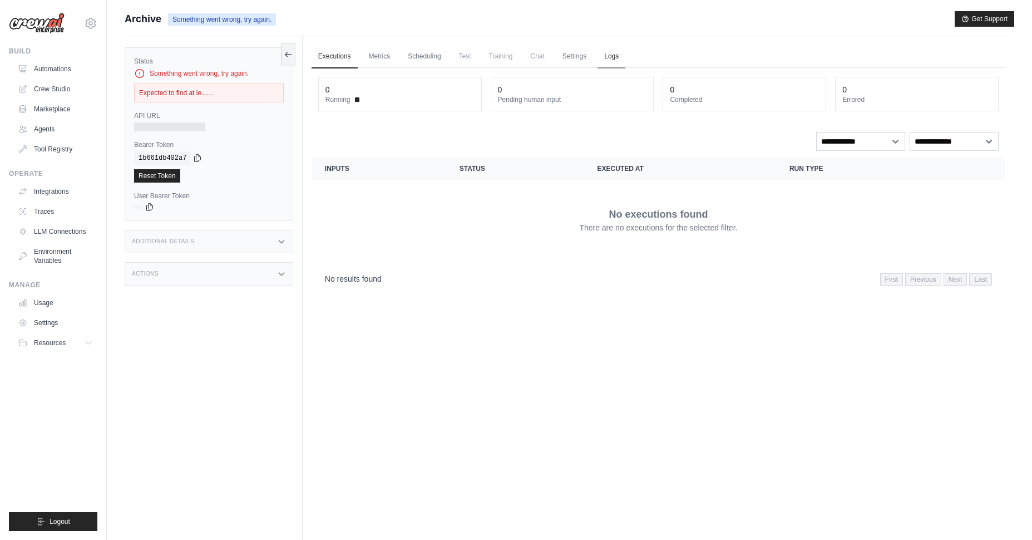
click at [616, 60] on link "Logs" at bounding box center [612, 56] width 28 height 23
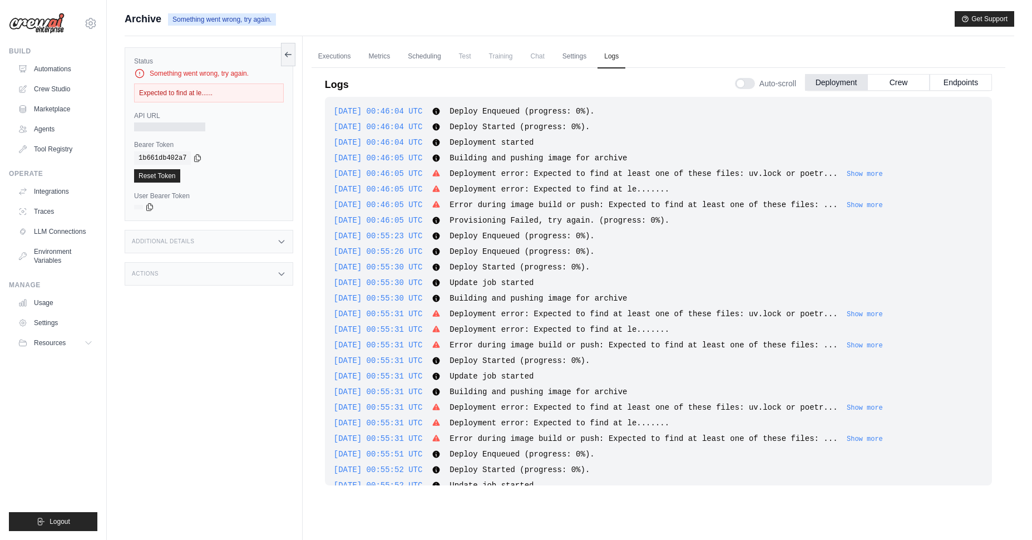
scroll to position [299, 0]
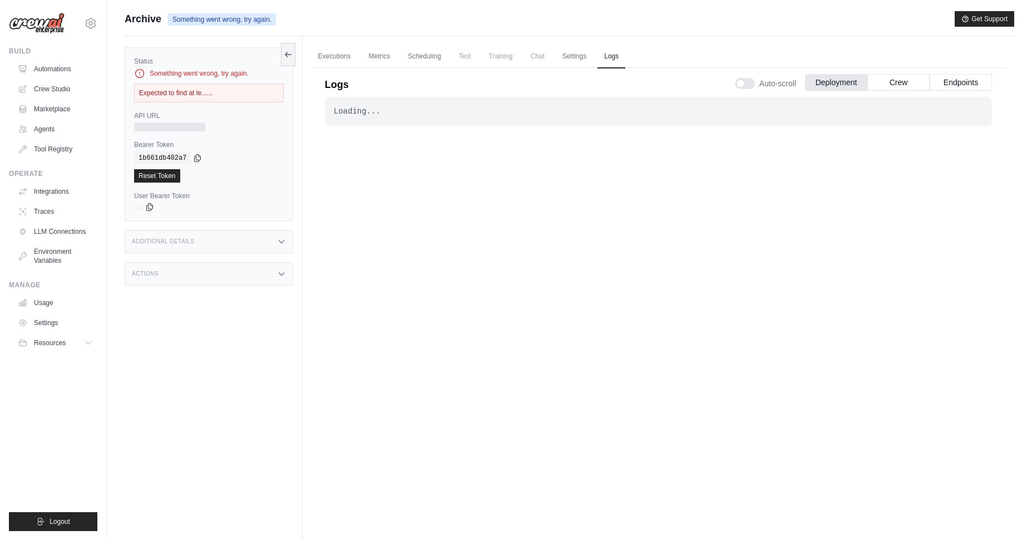
scroll to position [47, 0]
click at [50, 68] on link "Automations" at bounding box center [56, 69] width 84 height 18
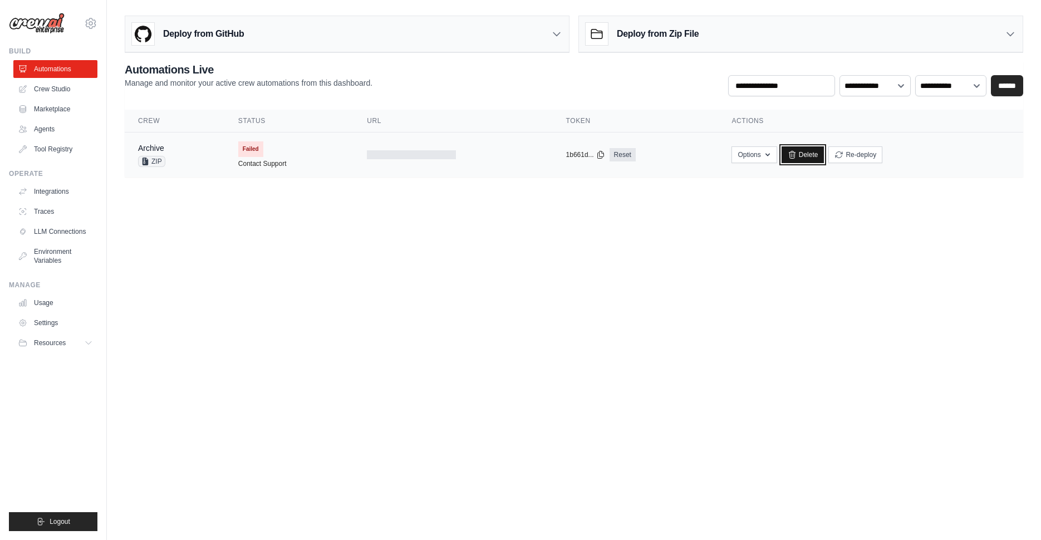
click at [805, 159] on link "Delete" at bounding box center [802, 154] width 43 height 17
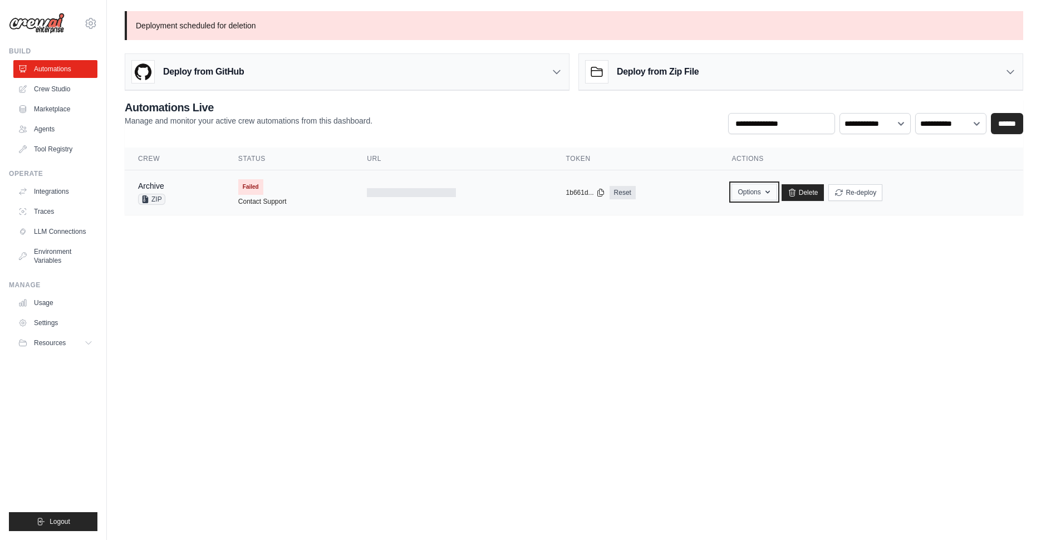
click at [751, 191] on button "Options" at bounding box center [753, 192] width 45 height 17
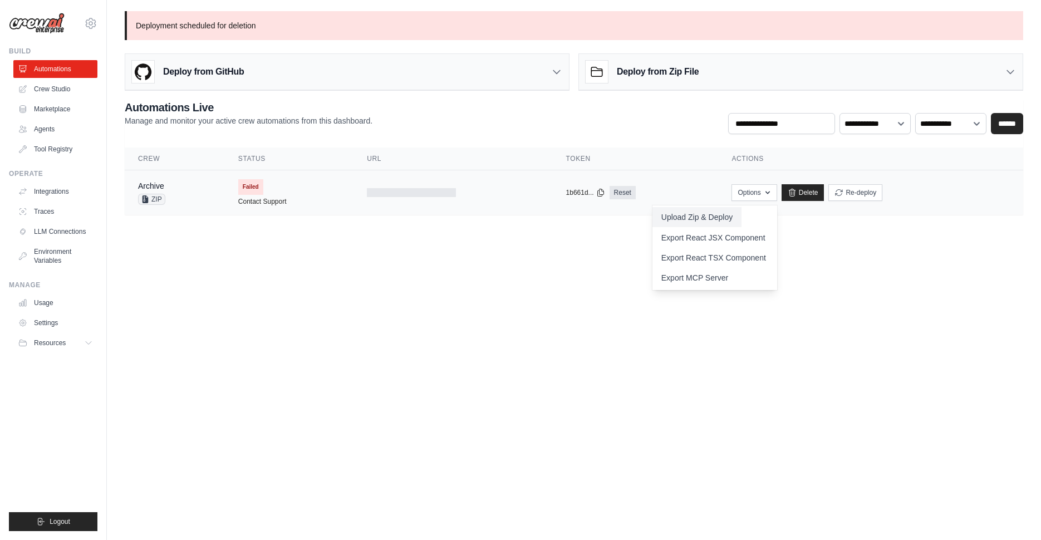
click at [731, 217] on button "Upload Zip & Deploy" at bounding box center [696, 217] width 89 height 20
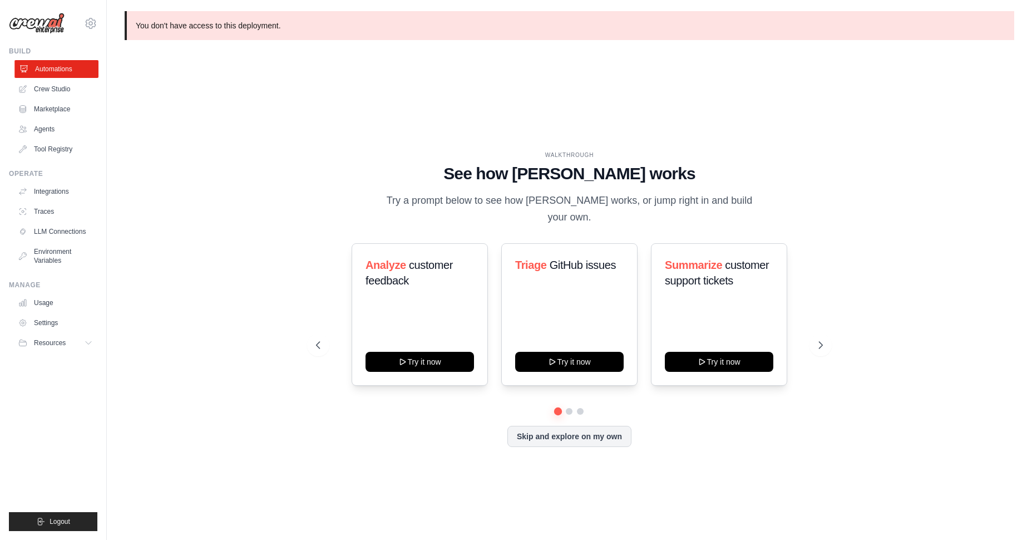
click at [52, 73] on link "Automations" at bounding box center [56, 69] width 84 height 18
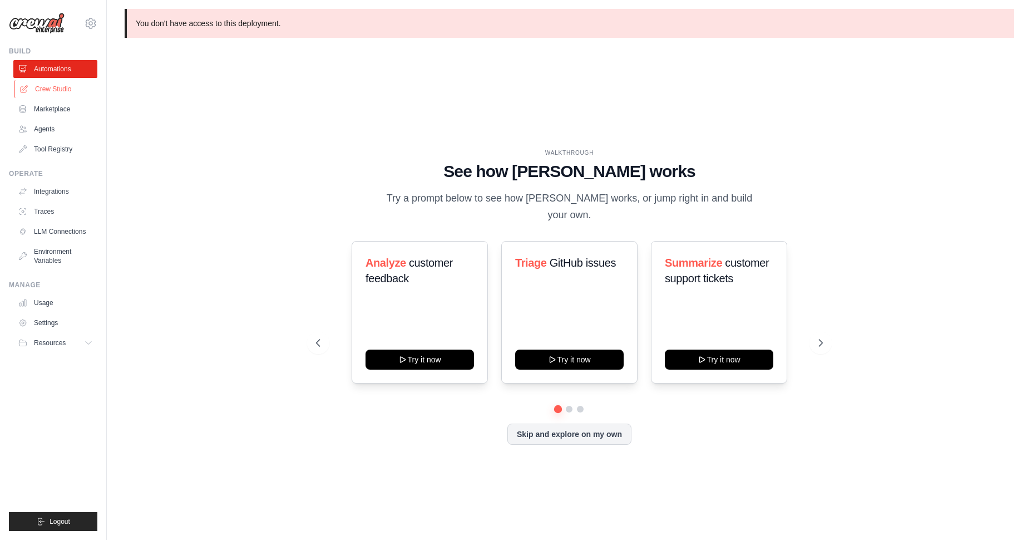
click at [54, 85] on link "Crew Studio" at bounding box center [56, 89] width 84 height 18
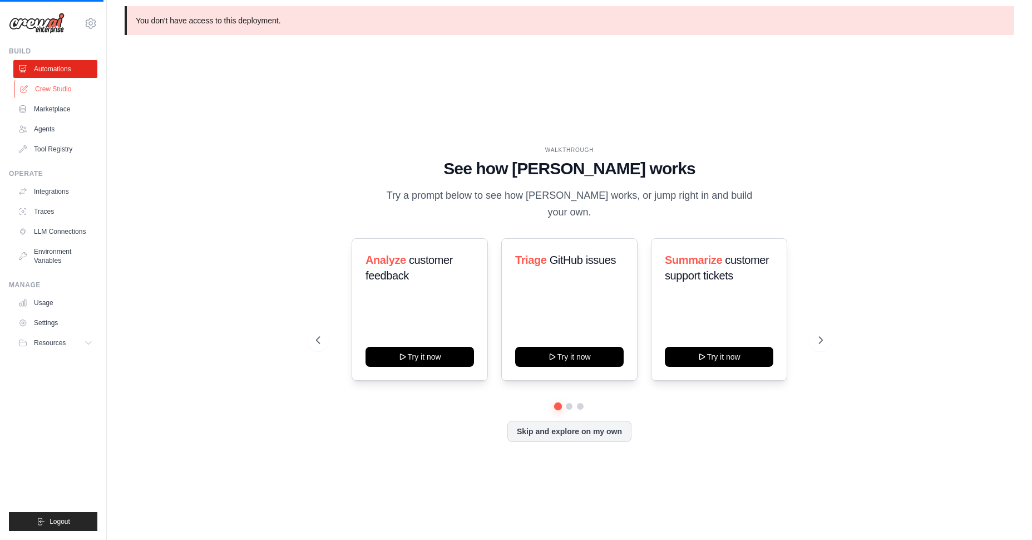
scroll to position [6, 0]
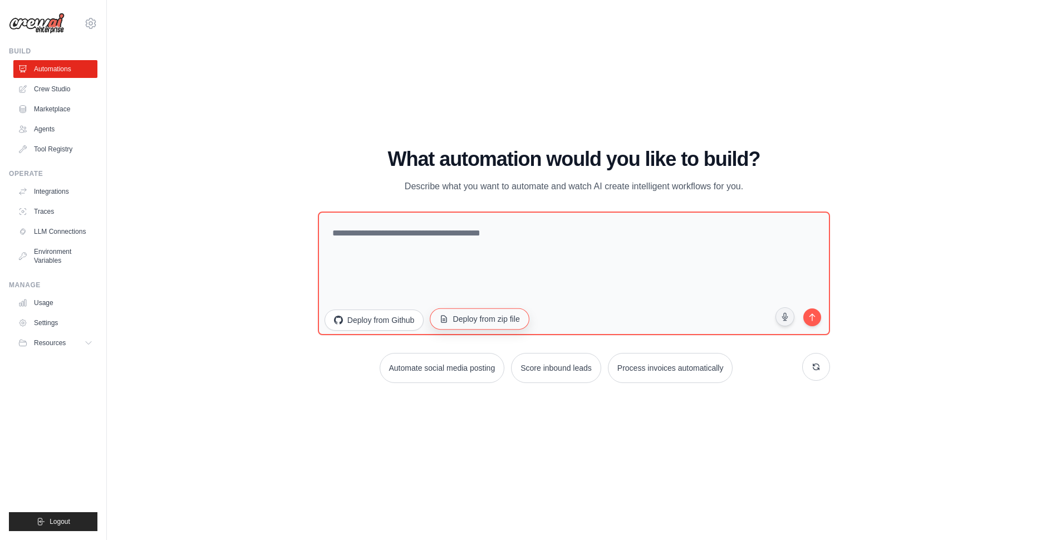
click at [496, 317] on button "Deploy from zip file" at bounding box center [480, 318] width 100 height 21
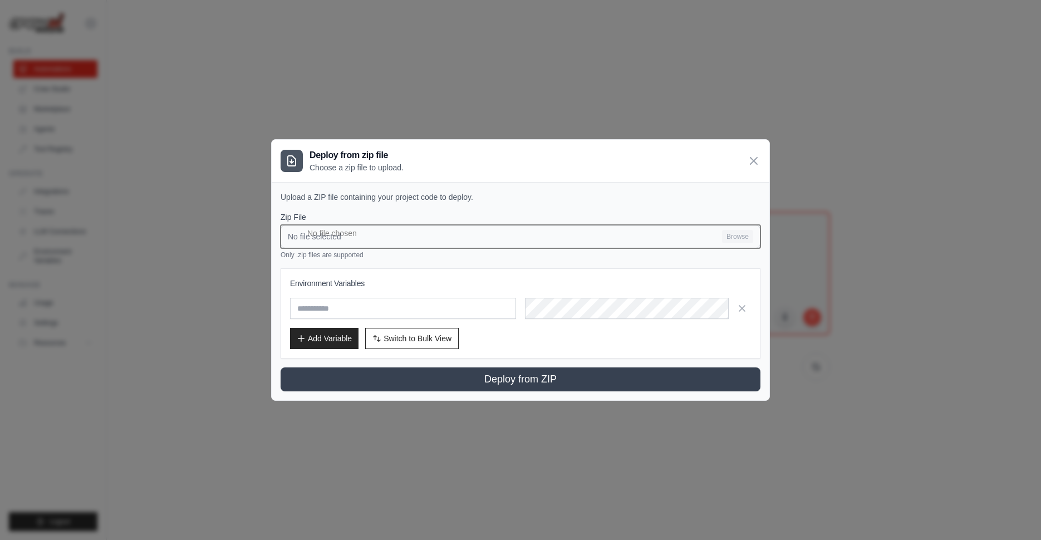
click at [731, 231] on input "No file selected Browse" at bounding box center [520, 236] width 480 height 23
type input "**********"
click at [381, 319] on div "Environment Variables Add Variable Switch to Bulk View Switch to Table View" at bounding box center [520, 313] width 461 height 71
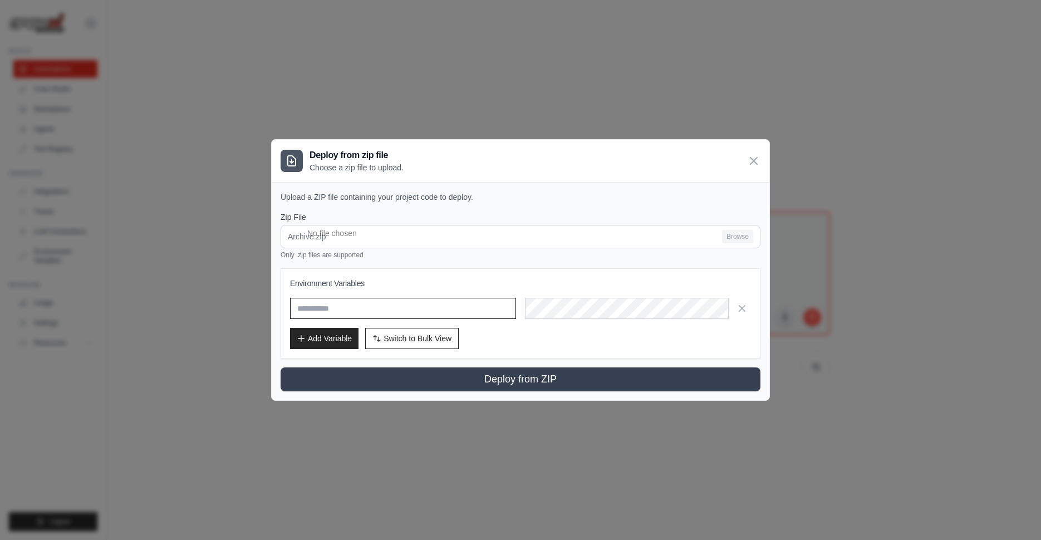
click at [383, 310] on input "text" at bounding box center [403, 308] width 226 height 21
type input "*"
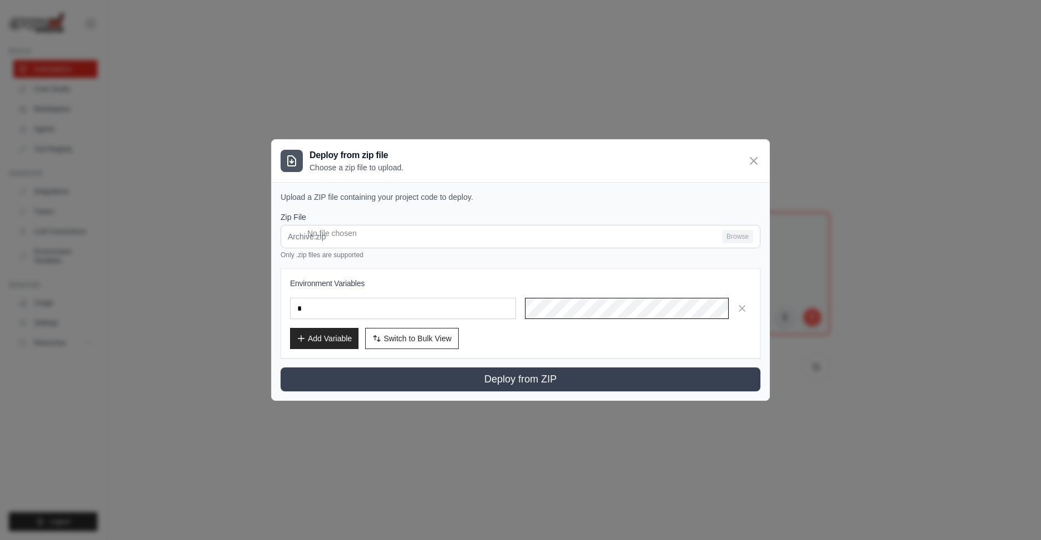
click at [280, 367] on button "Deploy from ZIP" at bounding box center [520, 379] width 480 height 24
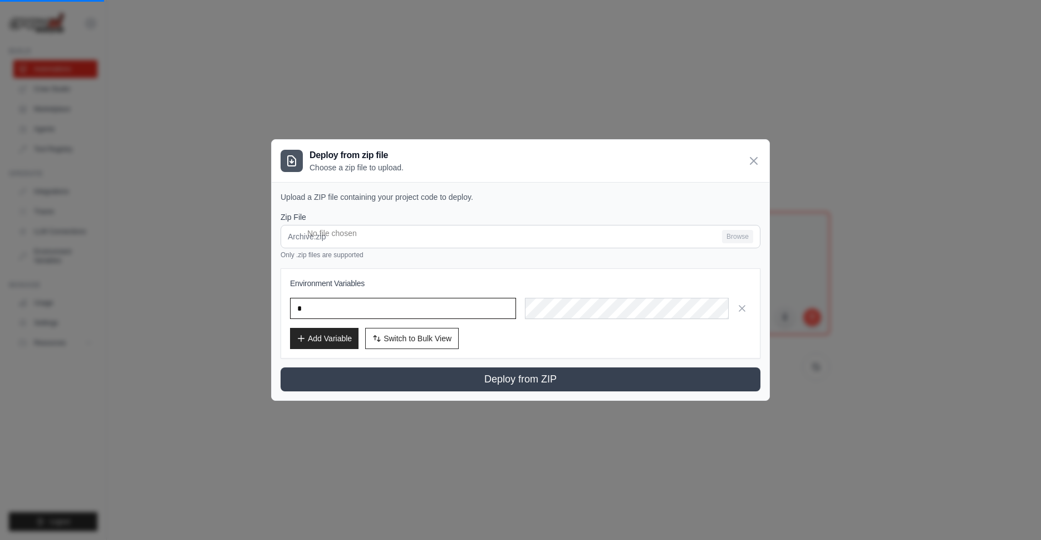
click at [383, 310] on input "*" at bounding box center [403, 308] width 226 height 21
click at [383, 309] on input "*" at bounding box center [403, 308] width 226 height 21
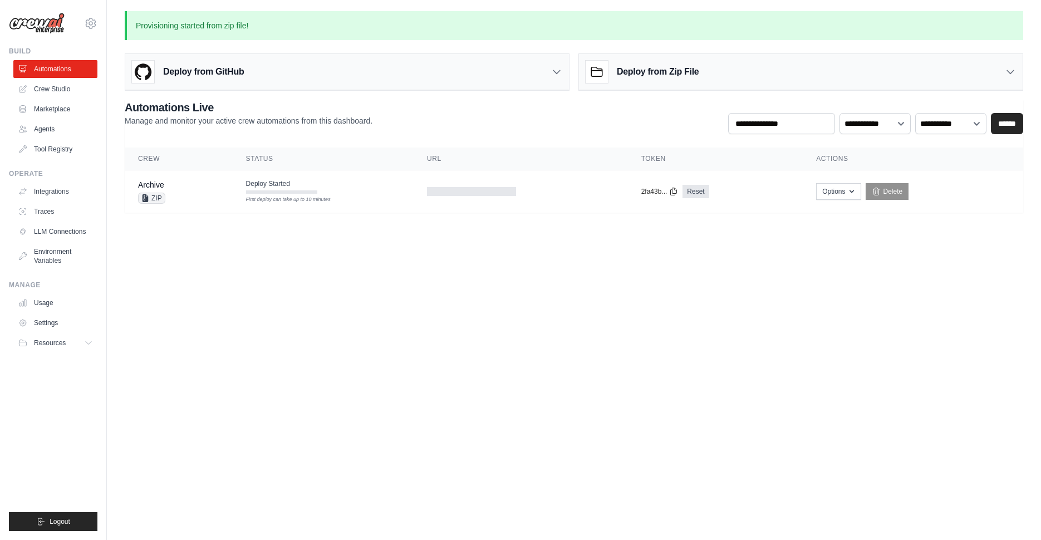
click at [533, 288] on body "a@[DOMAIN_NAME] Settings Build Automations Crew Studio" at bounding box center [520, 270] width 1041 height 540
click at [469, 180] on td at bounding box center [521, 191] width 214 height 43
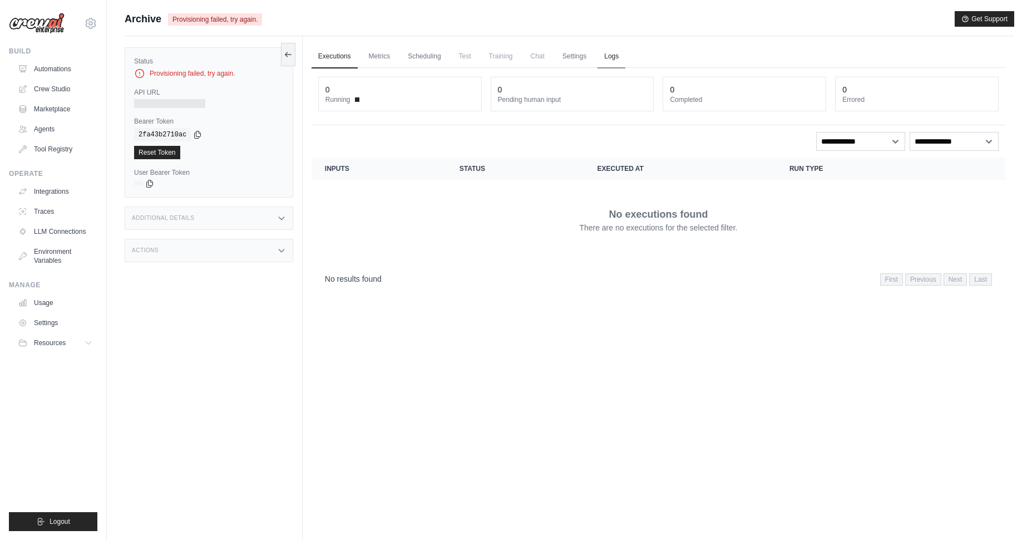
click at [616, 60] on link "Logs" at bounding box center [612, 56] width 28 height 23
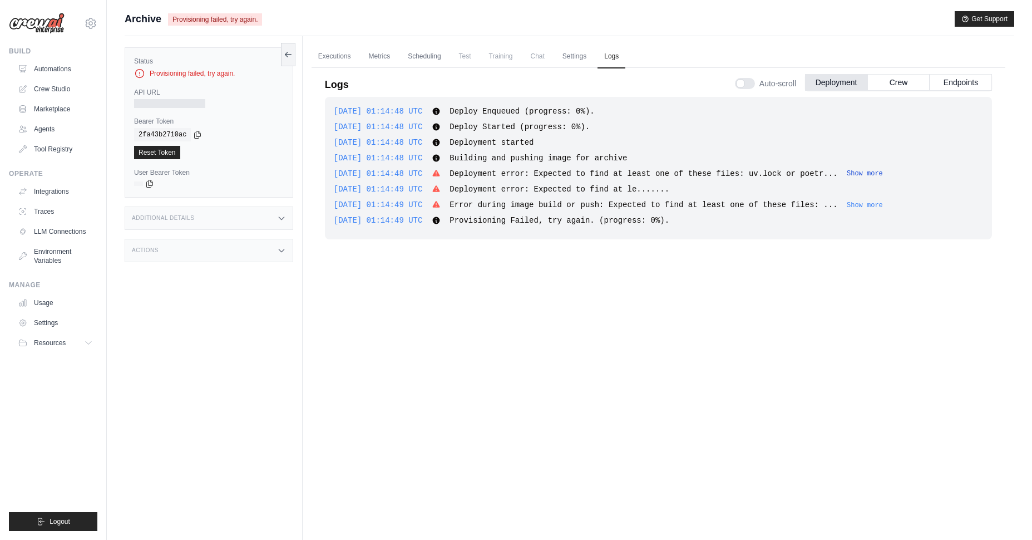
click at [883, 177] on button "Show more" at bounding box center [865, 173] width 36 height 9
click at [886, 170] on span "Deployment error: Expected to find at least one of these files: uv.lock or poet…" at bounding box center [676, 173] width 452 height 9
click at [887, 176] on button "Show less" at bounding box center [884, 173] width 36 height 9
click at [890, 197] on div "2025-08-31 01:14:48 UTC Deploy Enqueued (progress: 0%). Show more Show less 202…" at bounding box center [658, 168] width 667 height 142
click at [883, 201] on button "Show more" at bounding box center [865, 204] width 36 height 9
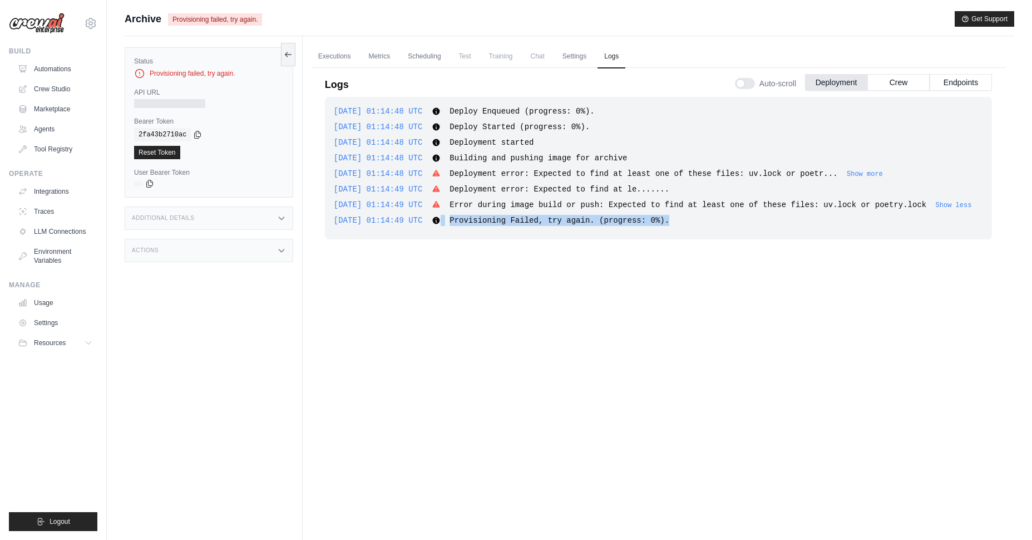
drag, startPoint x: 337, startPoint y: 110, endPoint x: 724, endPoint y: 245, distance: 410.3
click at [725, 239] on div "2025-08-31 01:14:48 UTC Deploy Enqueued (progress: 0%). Show more Show less 202…" at bounding box center [658, 168] width 667 height 142
copy div "Provisioning Failed, try again. (progress: 0%)."
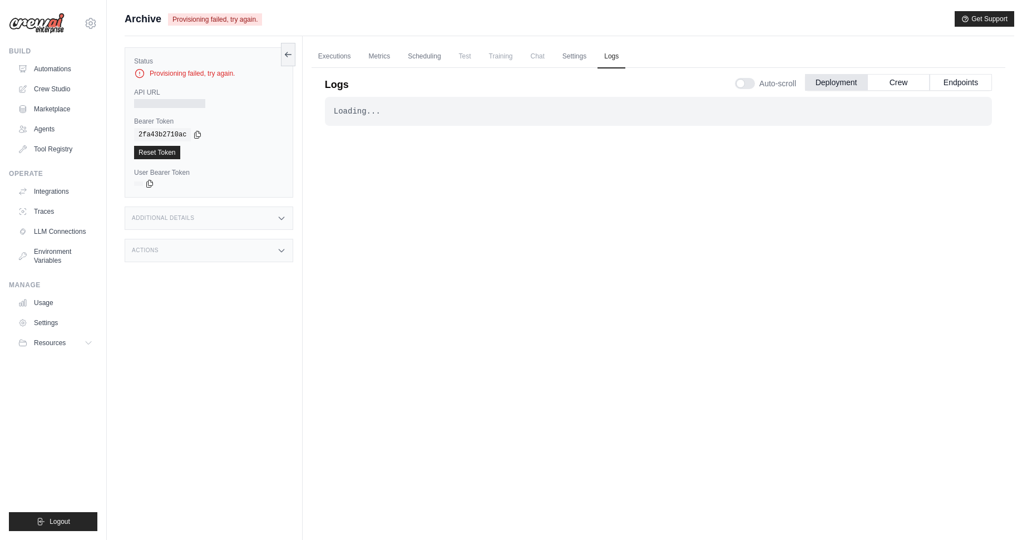
scroll to position [47, 0]
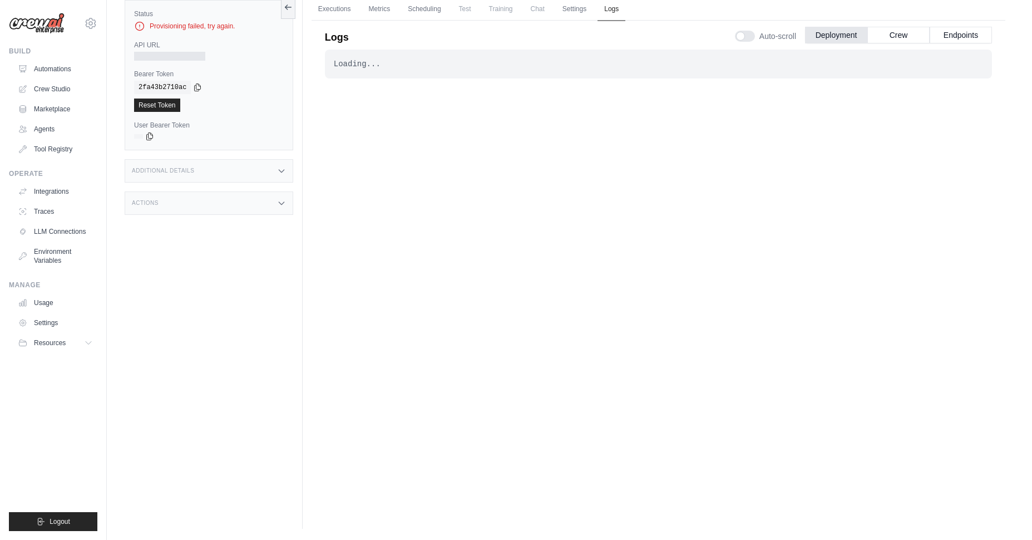
click at [612, 16] on link "Logs" at bounding box center [612, 9] width 28 height 23
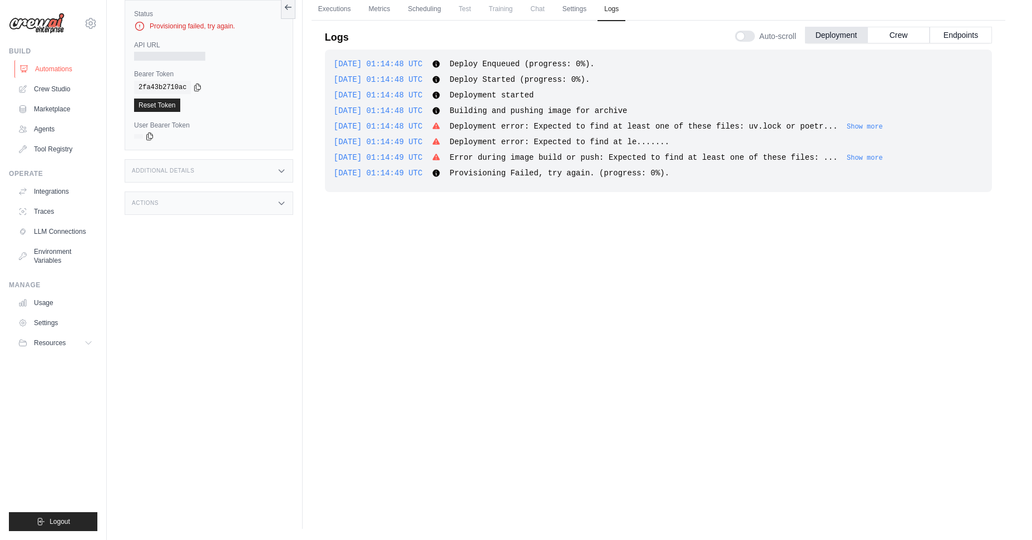
drag, startPoint x: 96, startPoint y: 57, endPoint x: 27, endPoint y: 68, distance: 69.9
click at [96, 57] on div "Build Automations Crew Studio Marketplace Agents" at bounding box center [53, 102] width 88 height 111
click at [27, 68] on icon at bounding box center [24, 69] width 7 height 7
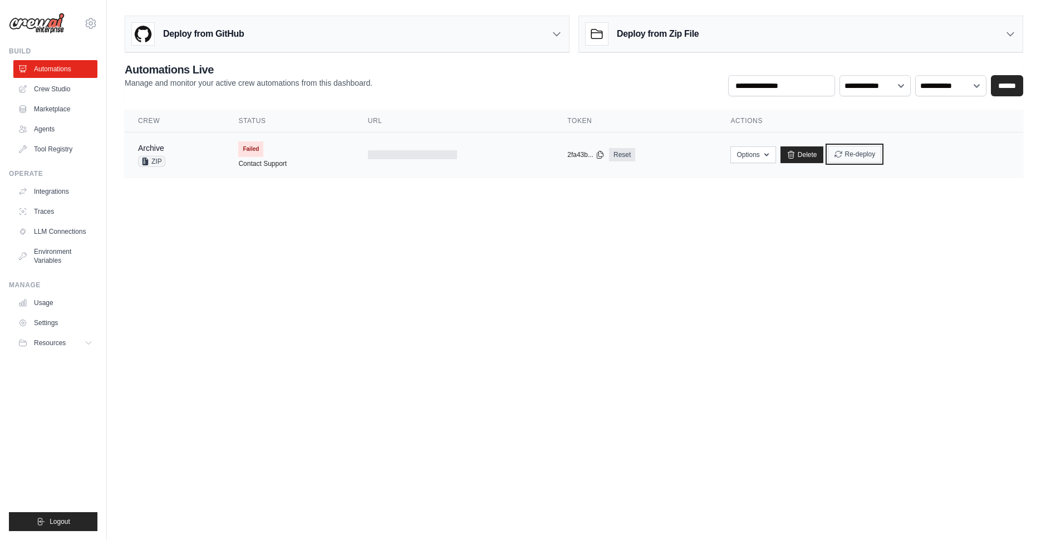
click at [862, 155] on button "Re-deploy" at bounding box center [855, 154] width 54 height 17
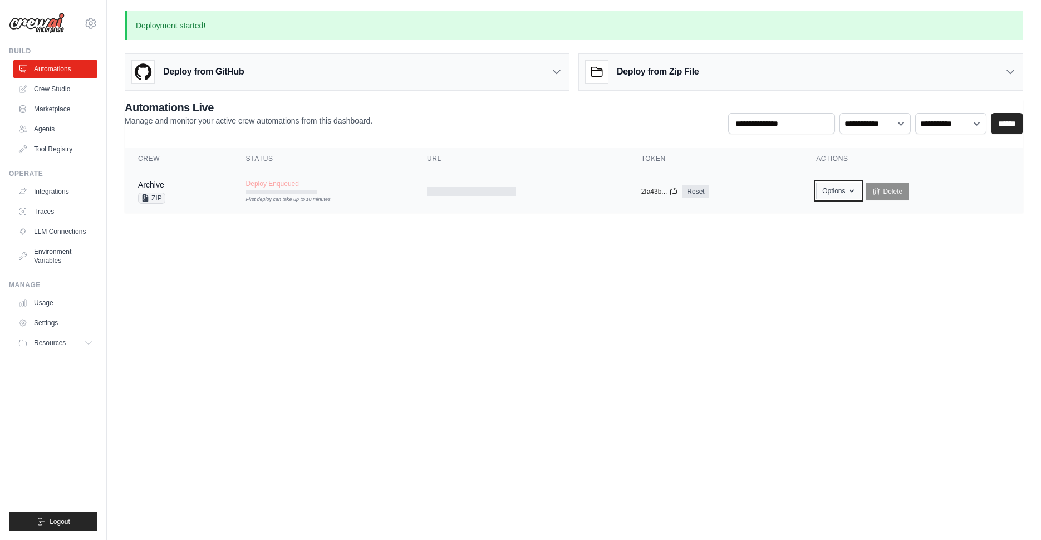
click at [841, 189] on button "Options" at bounding box center [838, 191] width 45 height 17
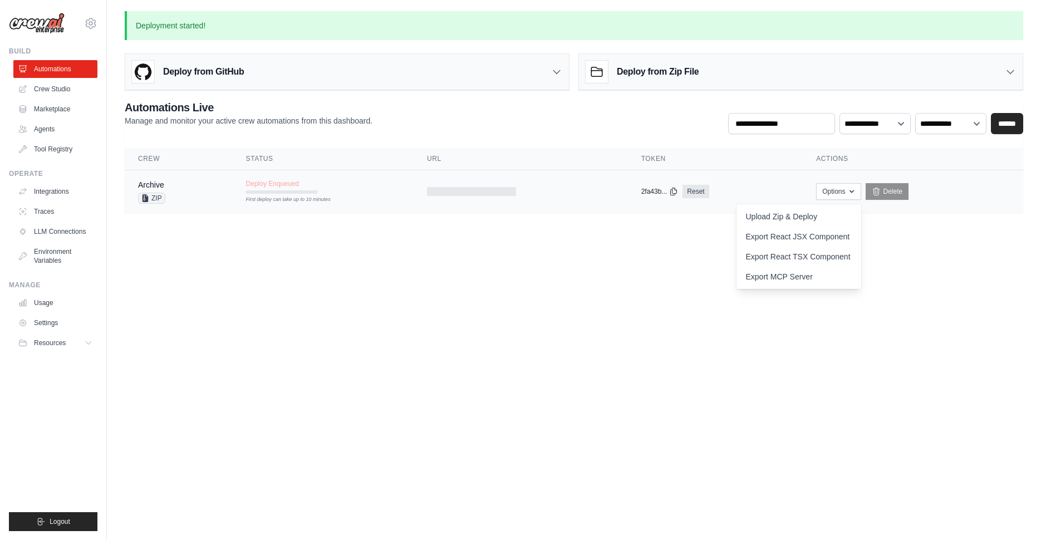
click at [775, 183] on td "copied 2fa43b... Reset" at bounding box center [715, 191] width 175 height 43
click at [304, 185] on div "Deploy Enqueued First deploy can take up to 10 minutes" at bounding box center [281, 186] width 71 height 14
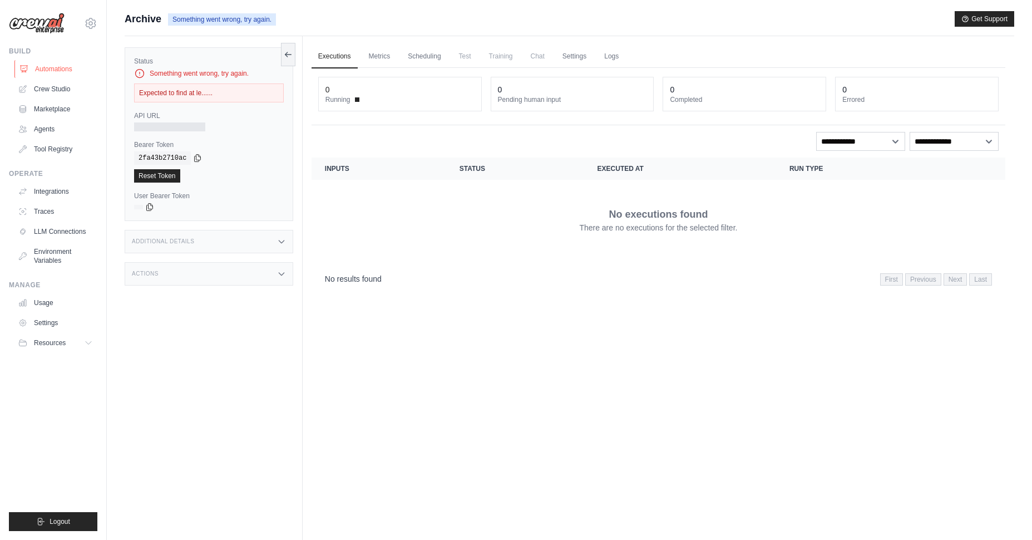
click at [50, 74] on link "Automations" at bounding box center [56, 69] width 84 height 18
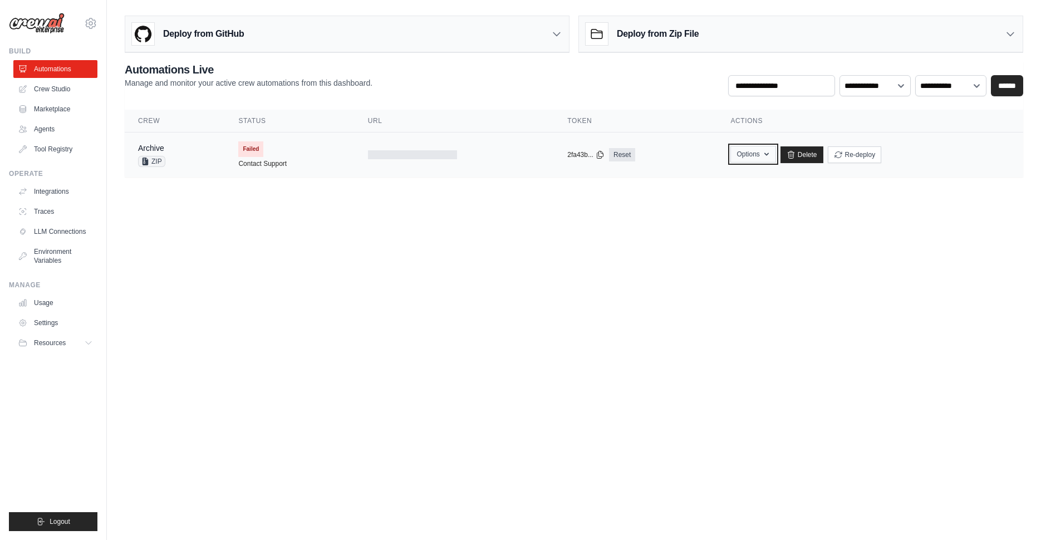
click at [743, 152] on button "Options" at bounding box center [752, 154] width 45 height 17
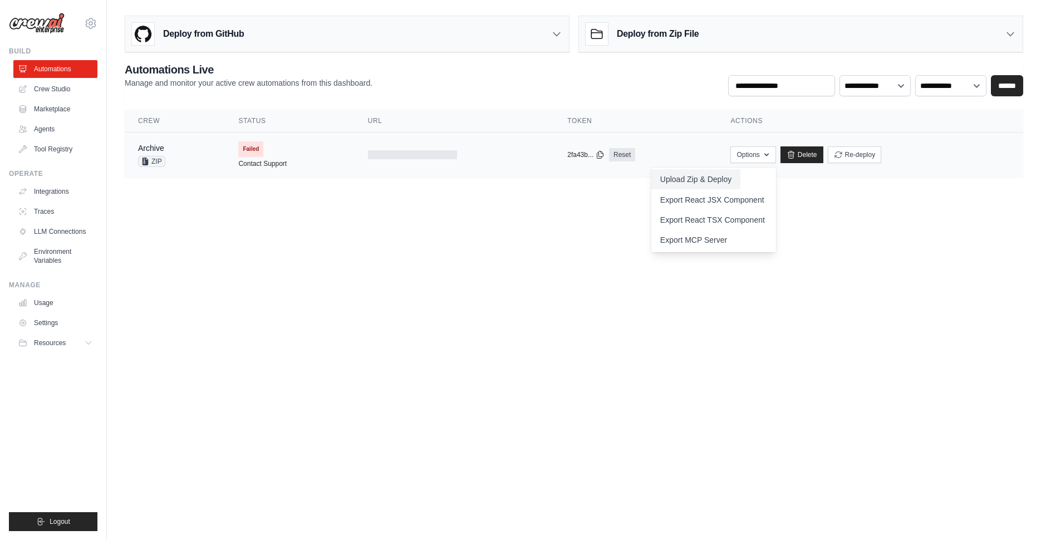
click at [739, 178] on button "Upload Zip & Deploy" at bounding box center [695, 179] width 89 height 20
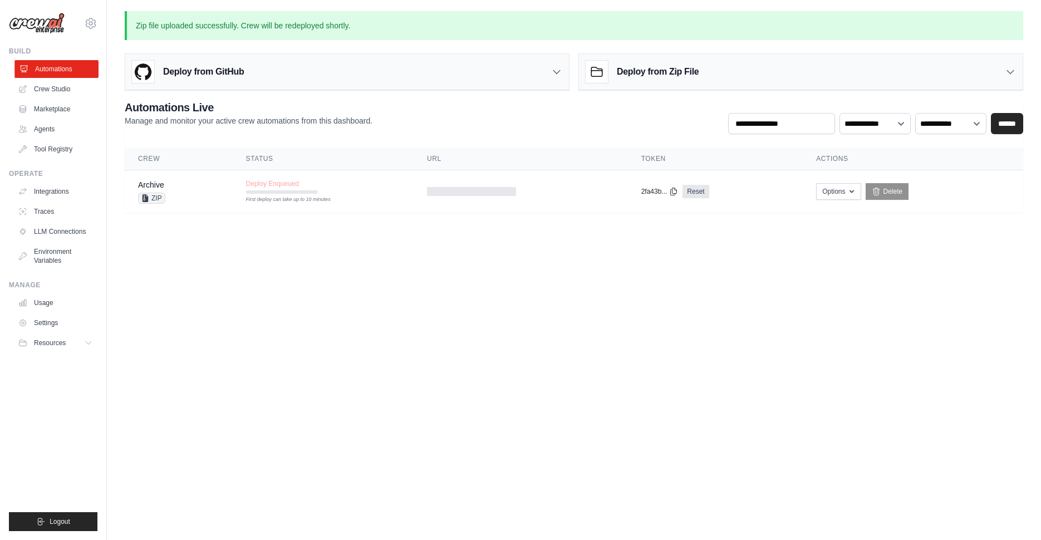
click at [73, 63] on link "Automations" at bounding box center [56, 69] width 84 height 18
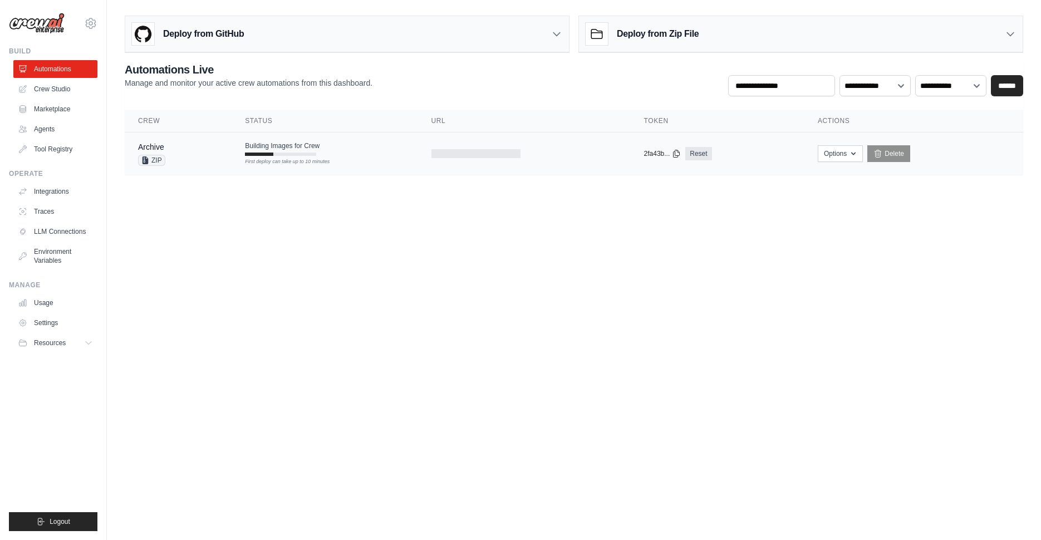
click at [340, 149] on td "Building Images for Crew First deploy can take up to 10 minutes" at bounding box center [325, 148] width 186 height 32
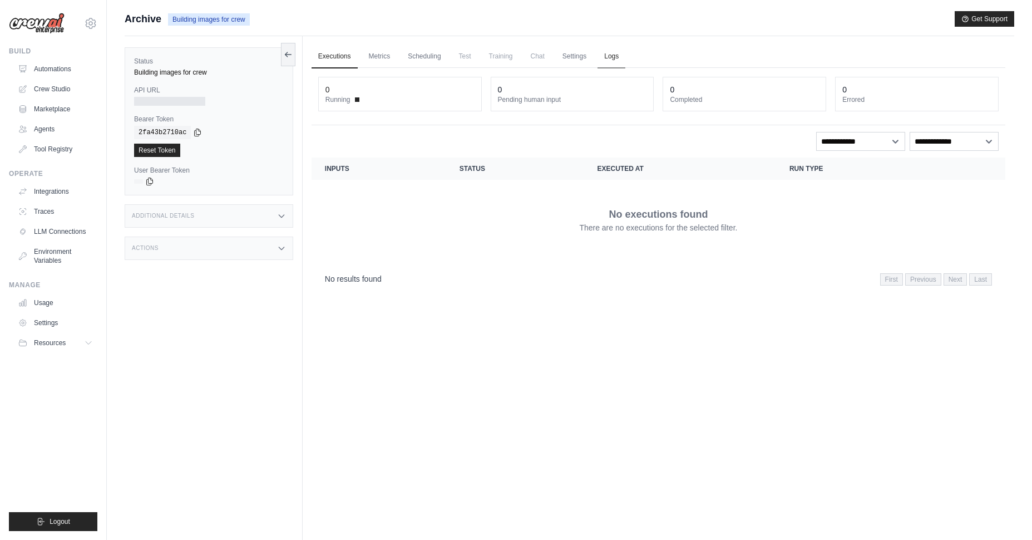
click at [611, 50] on link "Logs" at bounding box center [612, 56] width 28 height 23
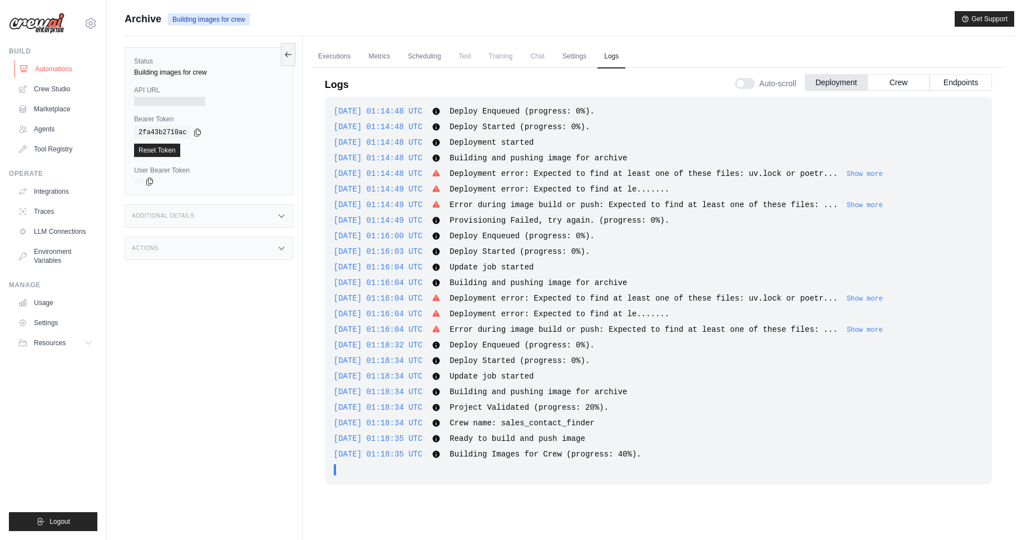
click at [30, 70] on link "Automations" at bounding box center [56, 69] width 84 height 18
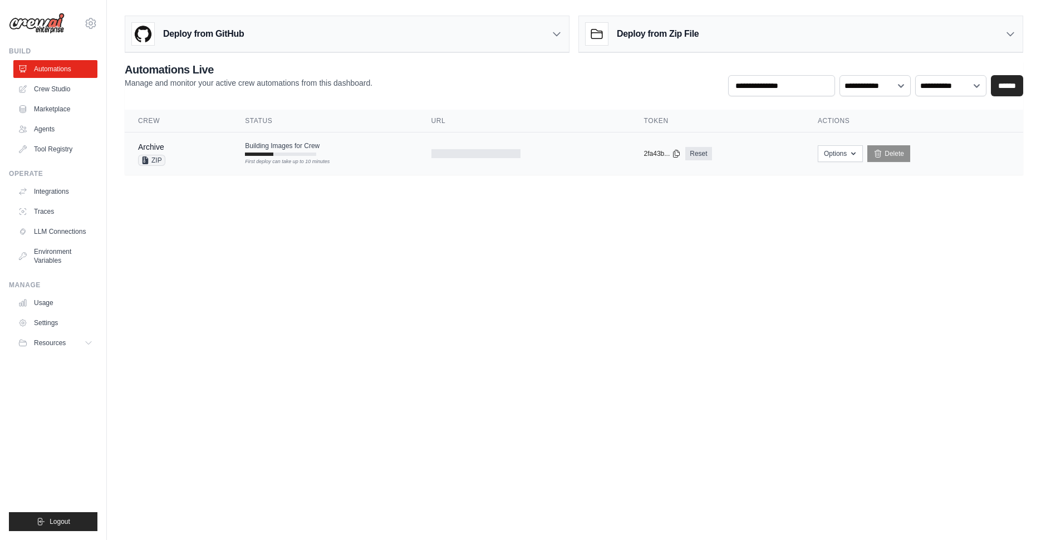
click at [508, 154] on div at bounding box center [475, 153] width 89 height 9
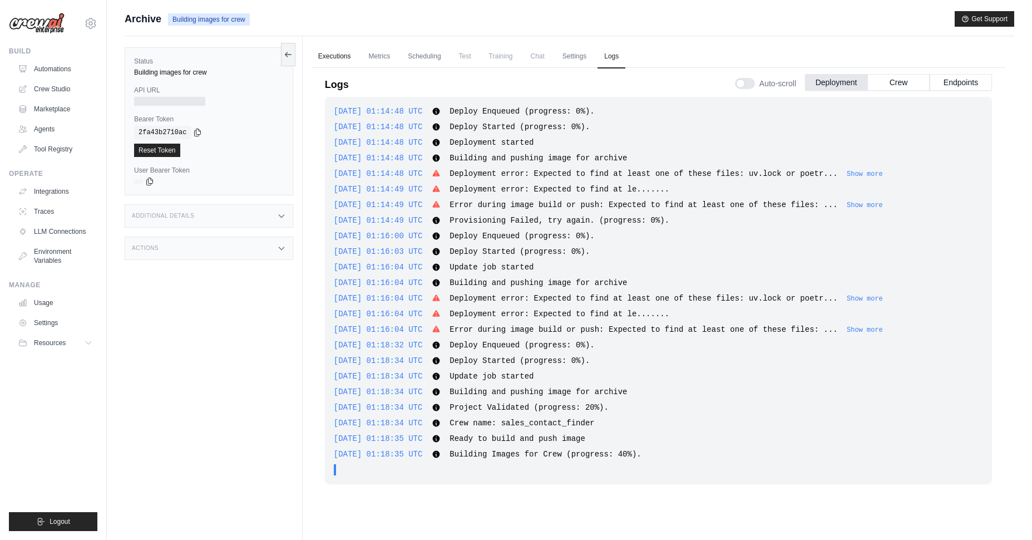
click at [344, 55] on link "Executions" at bounding box center [335, 56] width 46 height 23
